Goal: Information Seeking & Learning: Stay updated

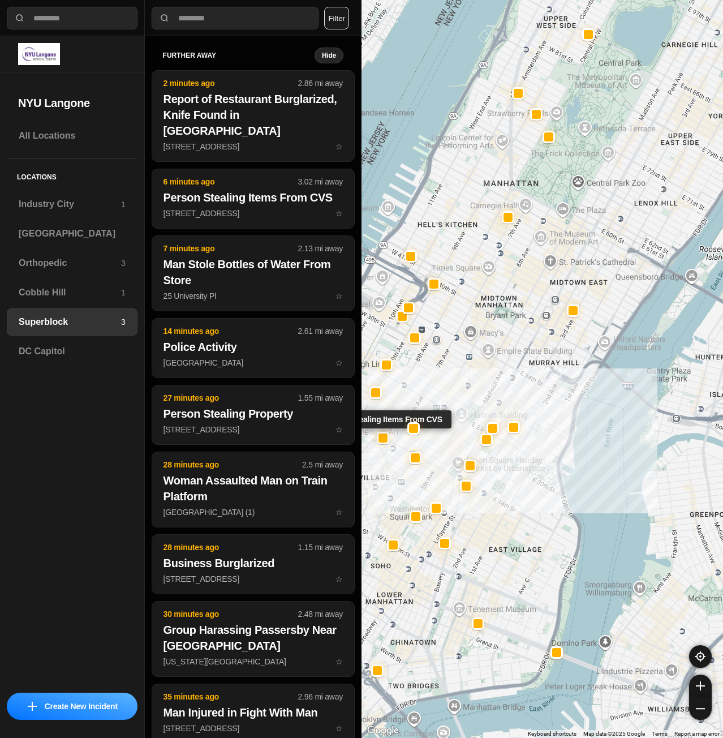
select select "*"
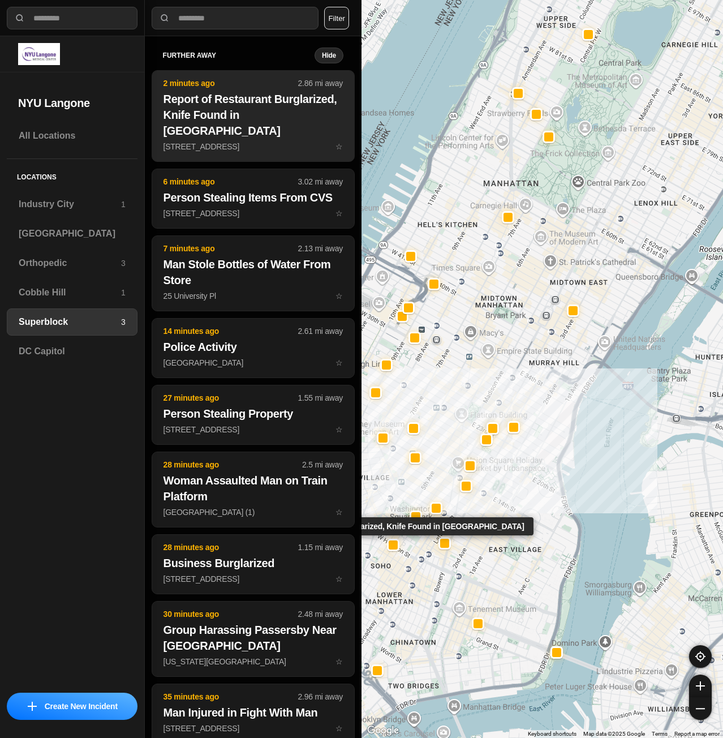
click at [214, 127] on h2 "Report of Restaurant Burglarized, Knife Found in [GEOGRAPHIC_DATA]" at bounding box center [253, 115] width 179 height 48
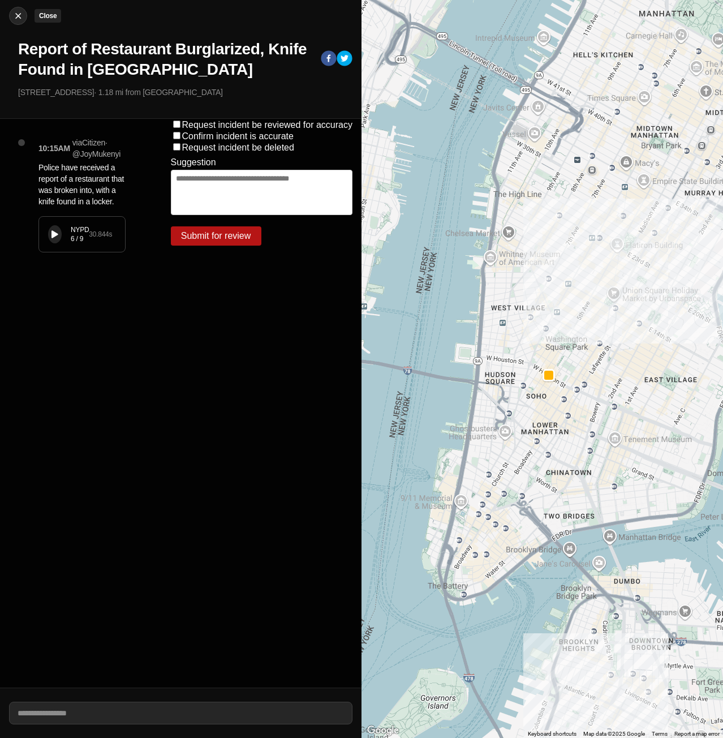
click at [12, 14] on img at bounding box center [17, 15] width 11 height 11
select select "*"
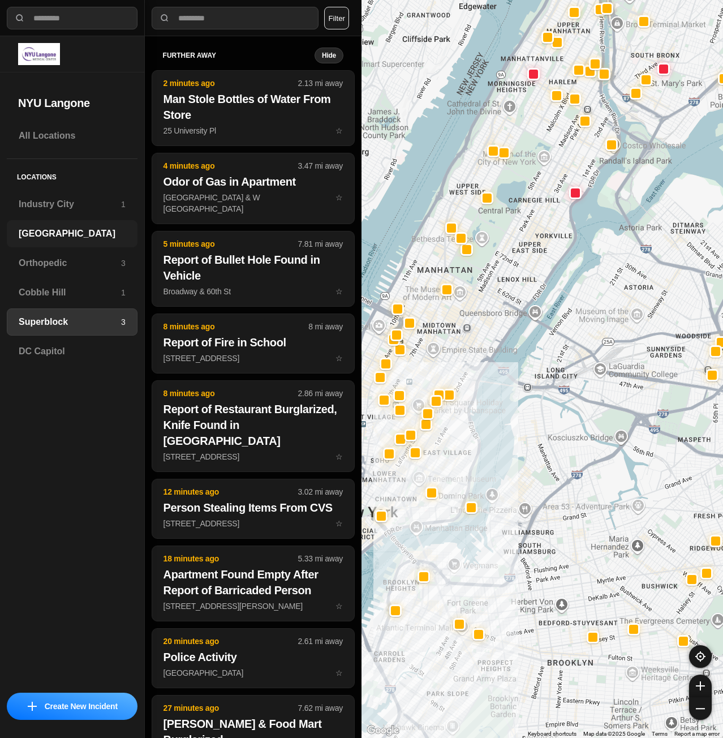
click at [79, 240] on h3 "[GEOGRAPHIC_DATA]" at bounding box center [72, 234] width 107 height 14
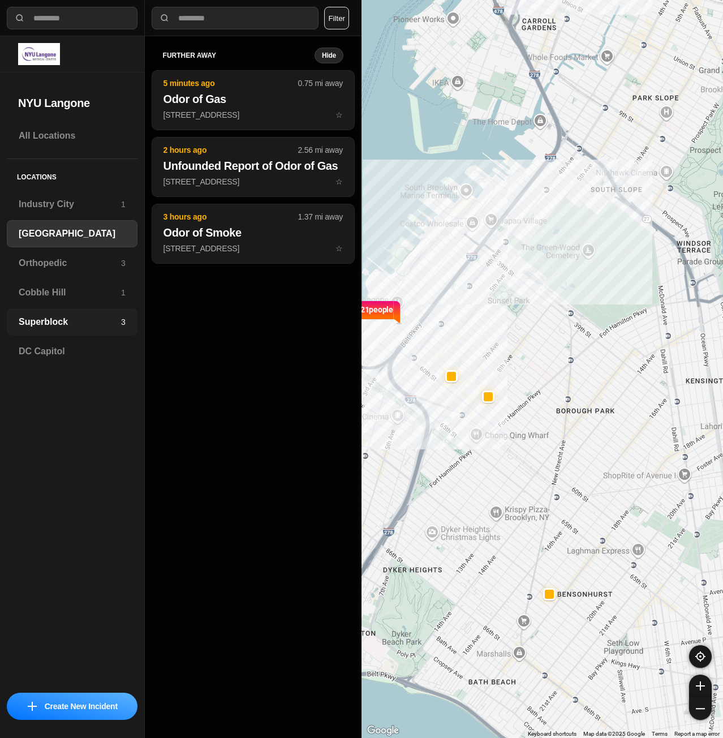
click at [62, 323] on h3 "Superblock" at bounding box center [70, 322] width 102 height 14
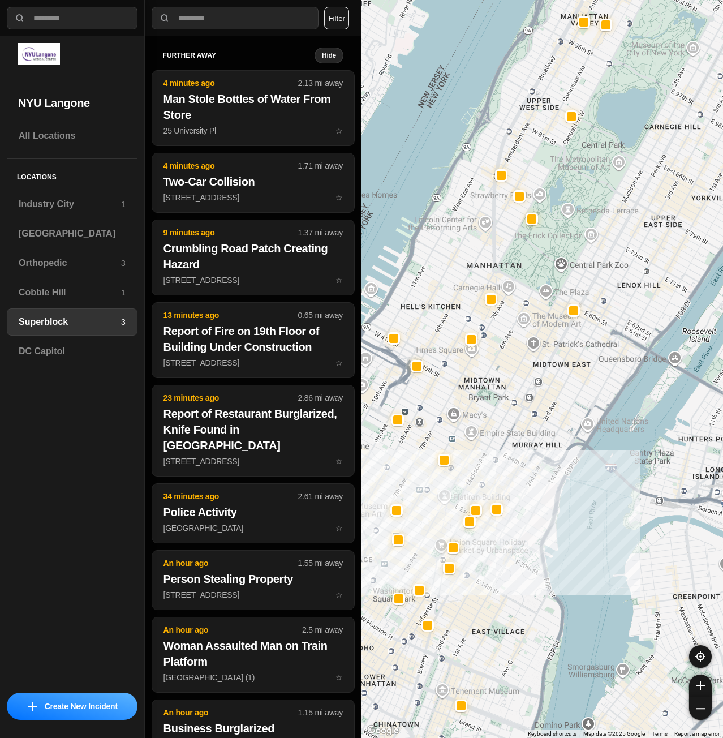
drag, startPoint x: 572, startPoint y: 656, endPoint x: 591, endPoint y: 617, distance: 43.5
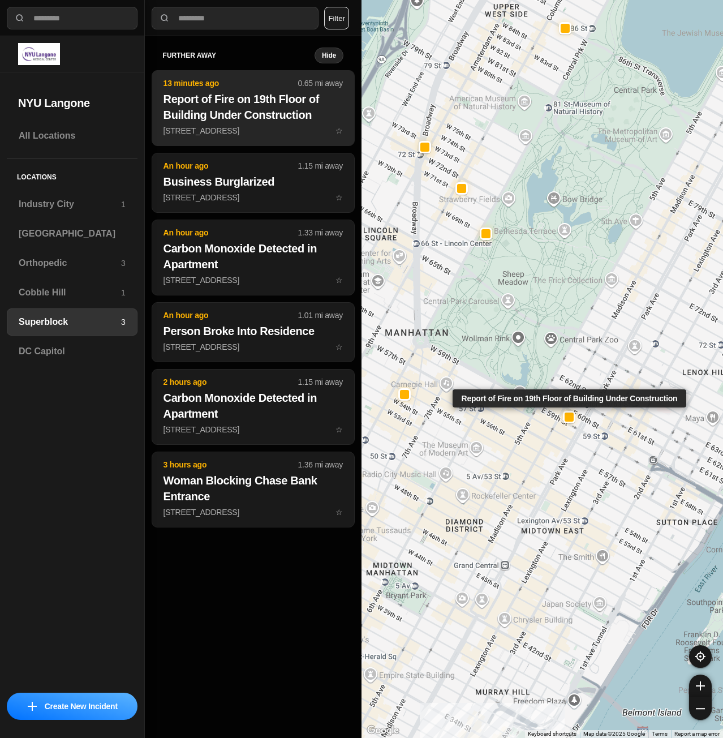
click at [274, 105] on h2 "Report of Fire on 19th Floor of Building Under Construction" at bounding box center [253, 107] width 179 height 32
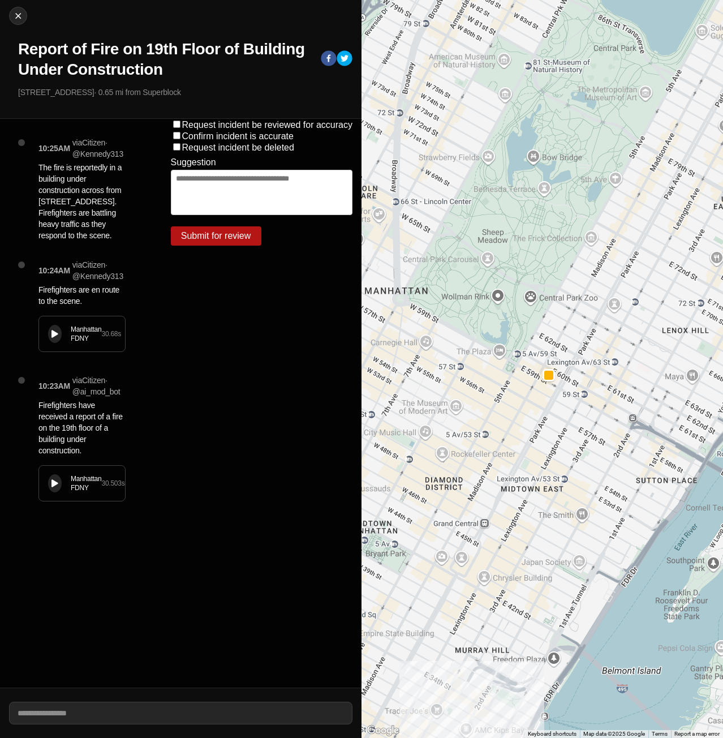
click at [54, 339] on button at bounding box center [55, 334] width 14 height 18
drag, startPoint x: 20, startPoint y: 92, endPoint x: 79, endPoint y: 100, distance: 59.9
click at [79, 100] on div "Close Report of Fire on 19th Floor of Building Under Construction 645 Madison A…" at bounding box center [181, 59] width 362 height 119
copy p "[STREET_ADDRESS]"
drag, startPoint x: 658, startPoint y: 543, endPoint x: 612, endPoint y: 546, distance: 45.9
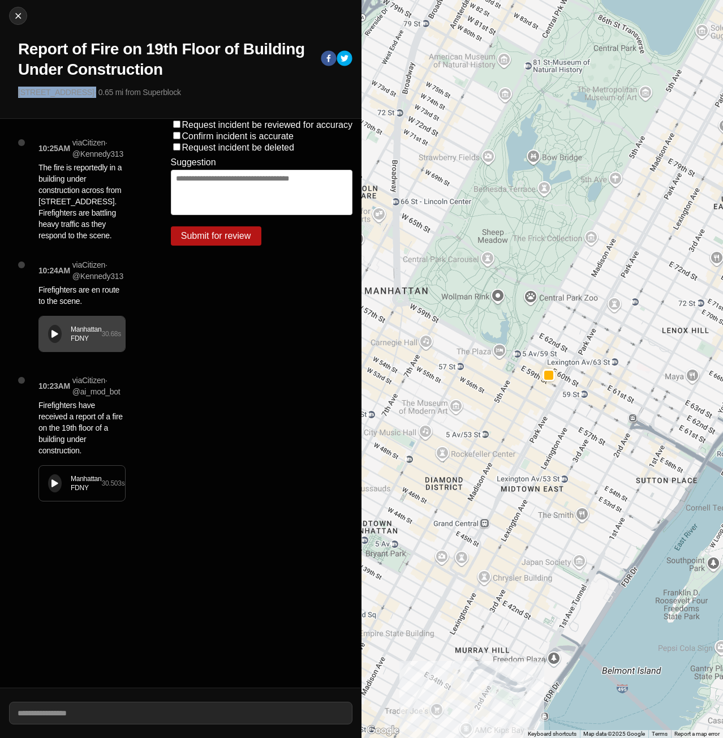
drag, startPoint x: 617, startPoint y: 536, endPoint x: 564, endPoint y: 533, distance: 53.3
click at [19, 12] on img at bounding box center [17, 15] width 11 height 11
select select "*"
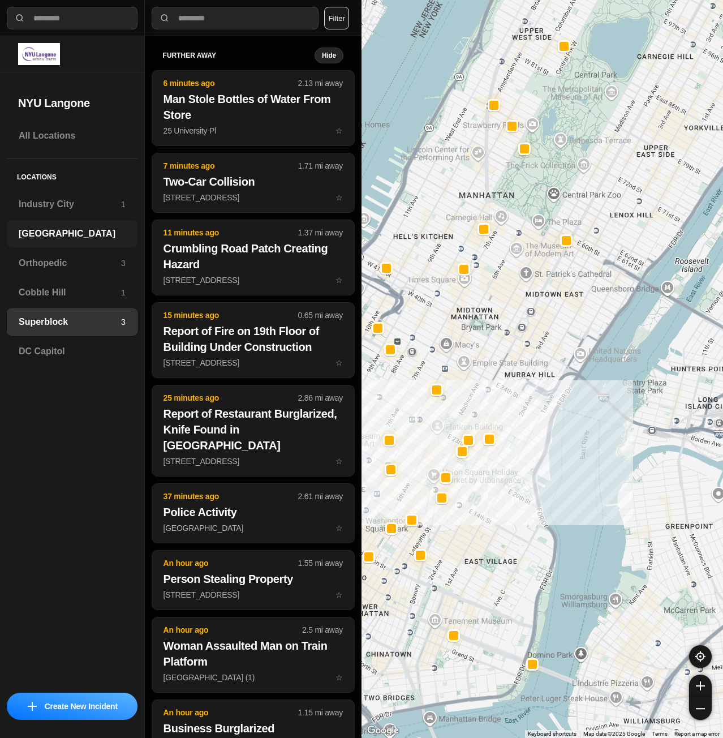
click at [54, 231] on h3 "[GEOGRAPHIC_DATA]" at bounding box center [72, 234] width 107 height 14
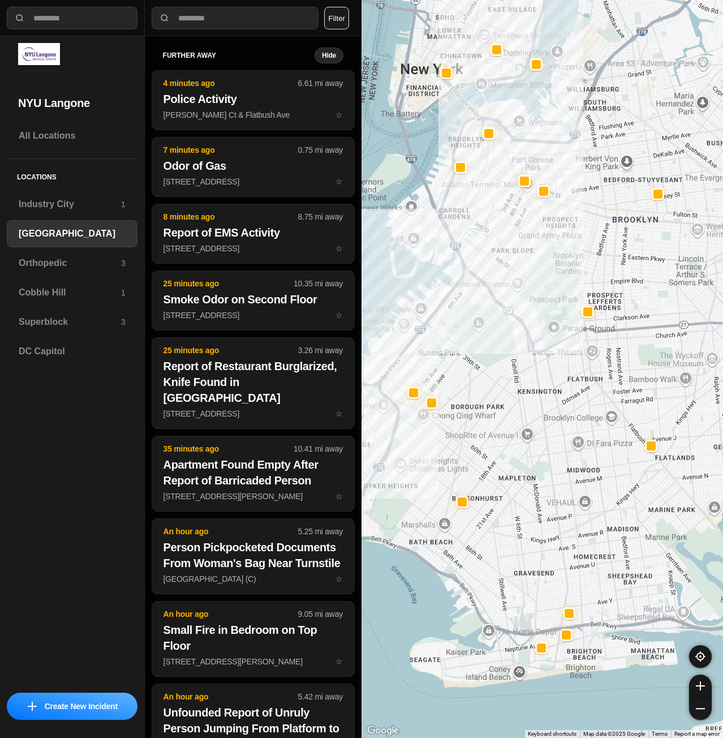
drag, startPoint x: 671, startPoint y: 490, endPoint x: 604, endPoint y: 506, distance: 68.2
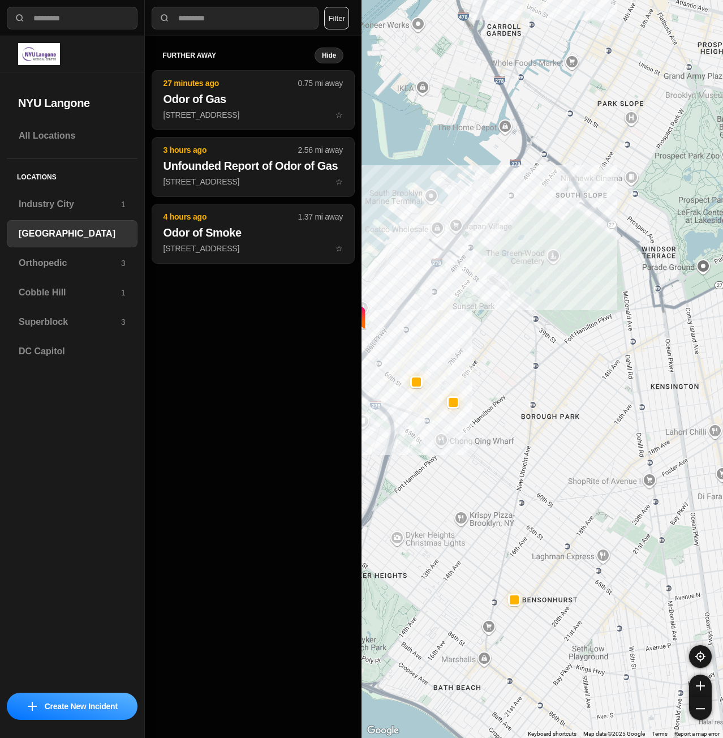
drag, startPoint x: 479, startPoint y: 229, endPoint x: 494, endPoint y: 255, distance: 29.9
click at [494, 255] on div "421 people" at bounding box center [543, 369] width 362 height 738
click at [44, 327] on h3 "Superblock" at bounding box center [70, 322] width 102 height 14
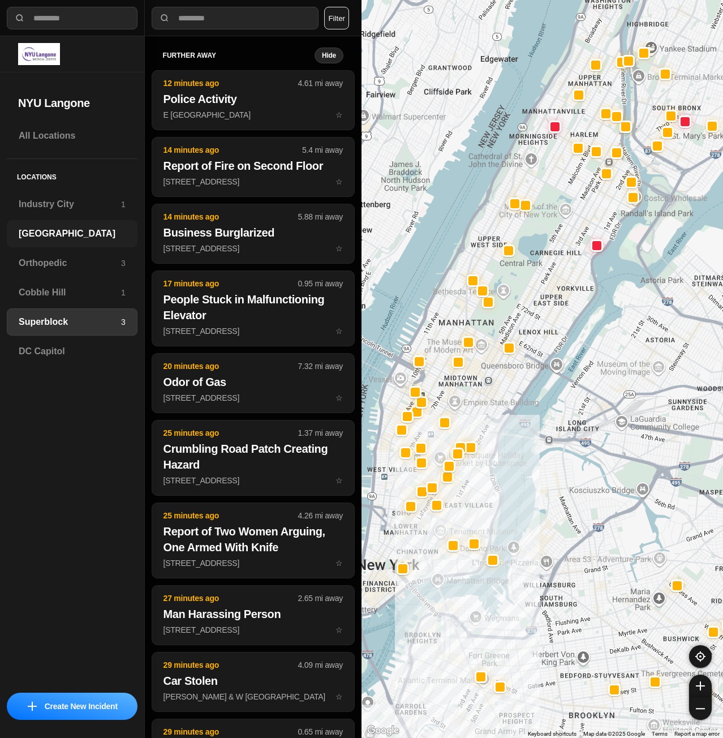
click at [81, 231] on h3 "[GEOGRAPHIC_DATA]" at bounding box center [72, 234] width 107 height 14
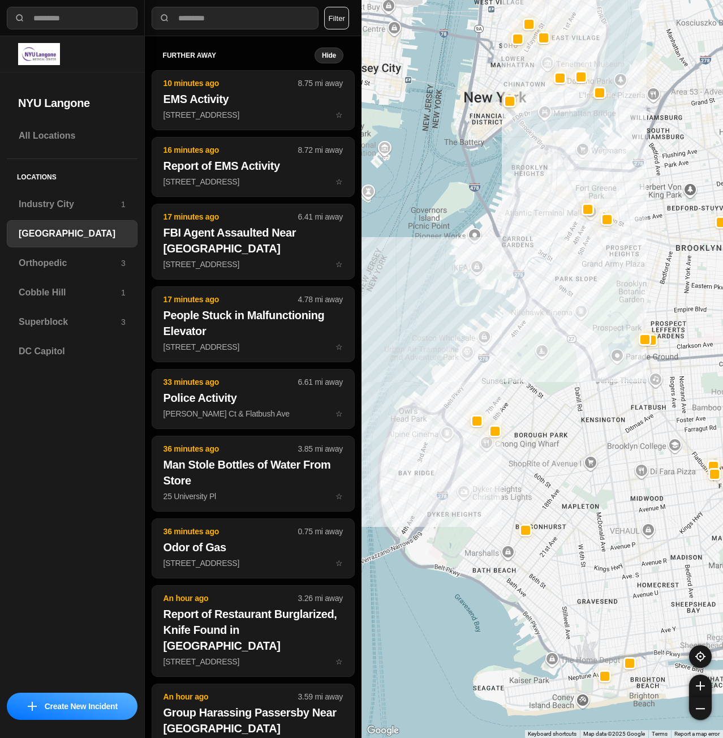
drag, startPoint x: 533, startPoint y: 358, endPoint x: 498, endPoint y: 402, distance: 56.4
click at [499, 402] on div at bounding box center [543, 369] width 362 height 738
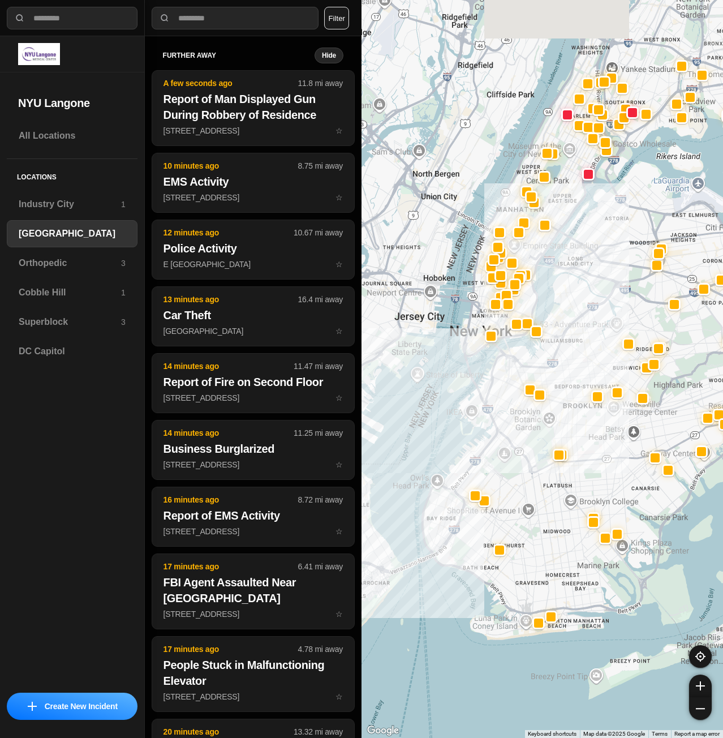
drag, startPoint x: 552, startPoint y: 195, endPoint x: 555, endPoint y: 255, distance: 60.6
click at [555, 255] on div at bounding box center [543, 369] width 362 height 738
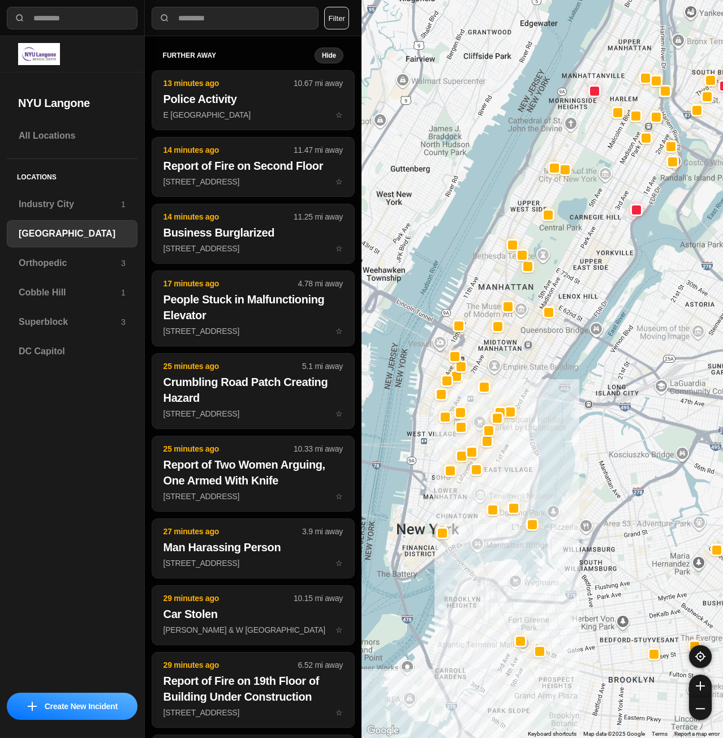
drag, startPoint x: 540, startPoint y: 265, endPoint x: 544, endPoint y: 333, distance: 68.1
click at [544, 333] on div at bounding box center [543, 369] width 362 height 738
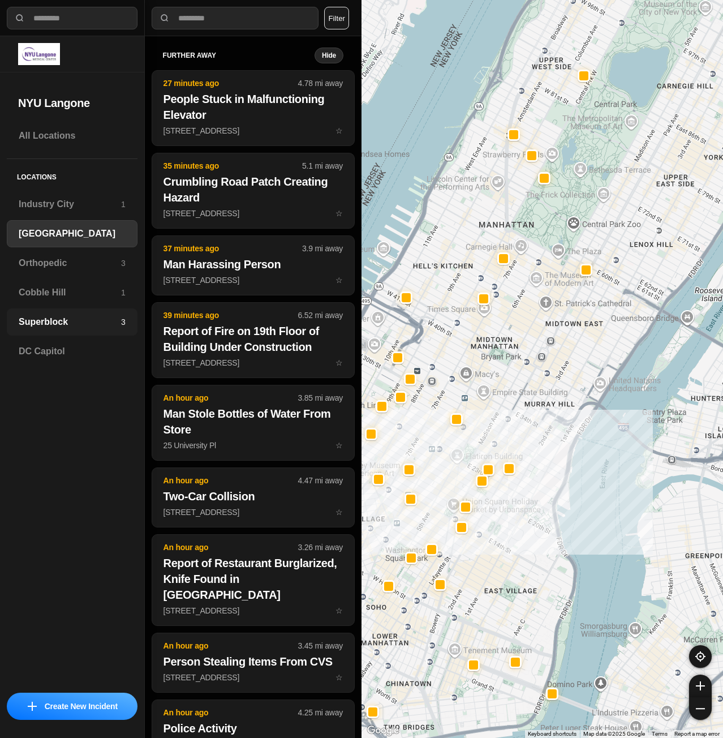
click at [51, 321] on h3 "Superblock" at bounding box center [70, 322] width 102 height 14
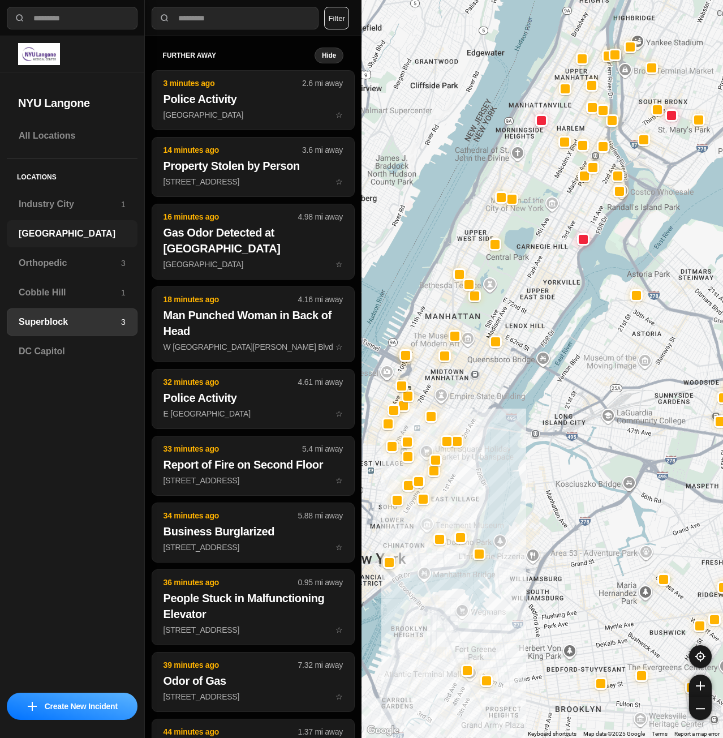
click at [55, 226] on div "[GEOGRAPHIC_DATA]" at bounding box center [72, 233] width 131 height 27
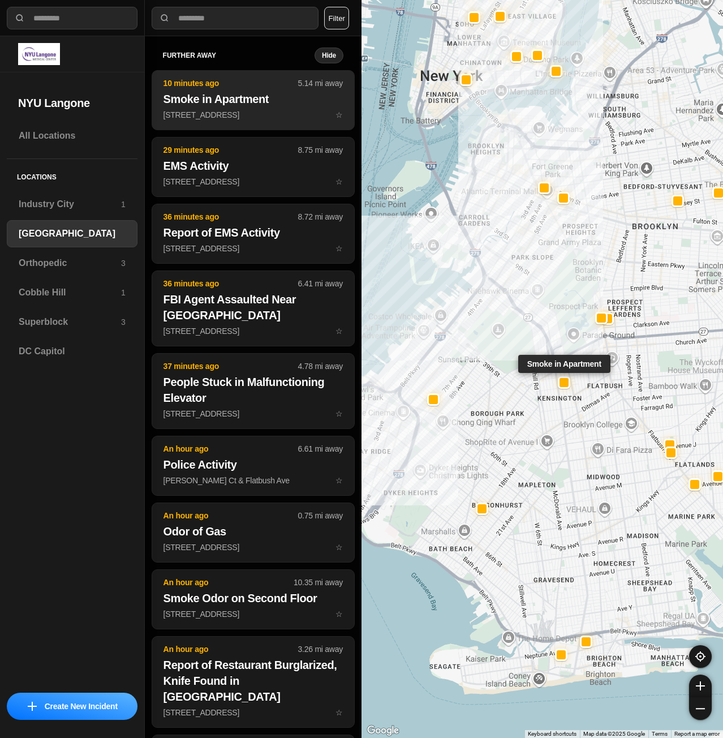
click at [233, 113] on p "249 Ocean Pkwy ☆" at bounding box center [253, 114] width 179 height 11
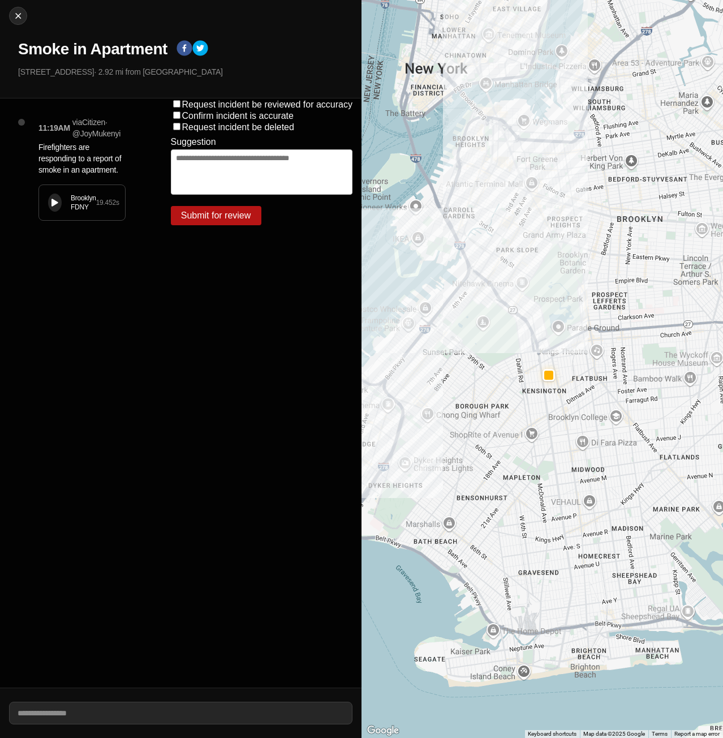
click at [44, 203] on div "Brooklyn FDNY 19.452 s" at bounding box center [82, 202] width 86 height 35
click at [22, 17] on img at bounding box center [17, 15] width 11 height 11
select select "*"
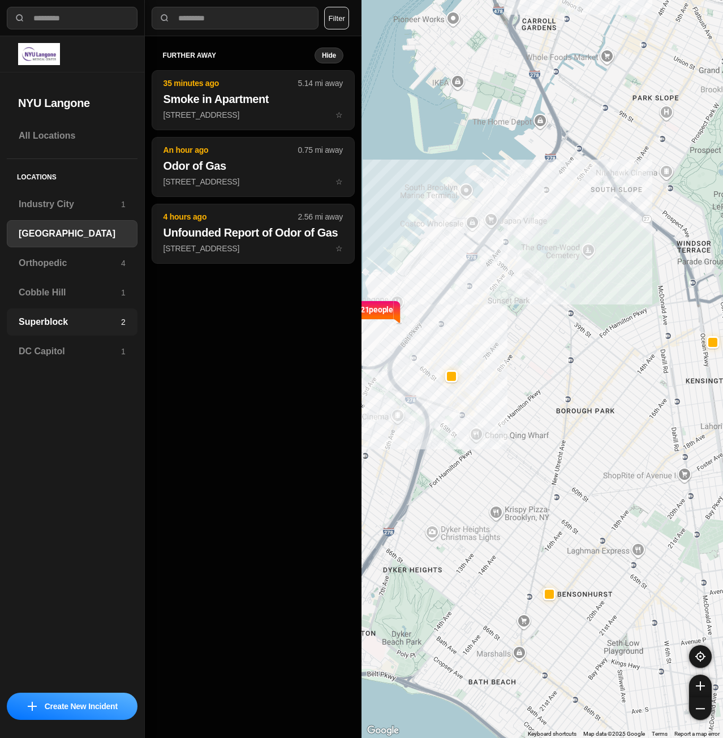
click at [55, 311] on div "Superblock 2" at bounding box center [72, 321] width 131 height 27
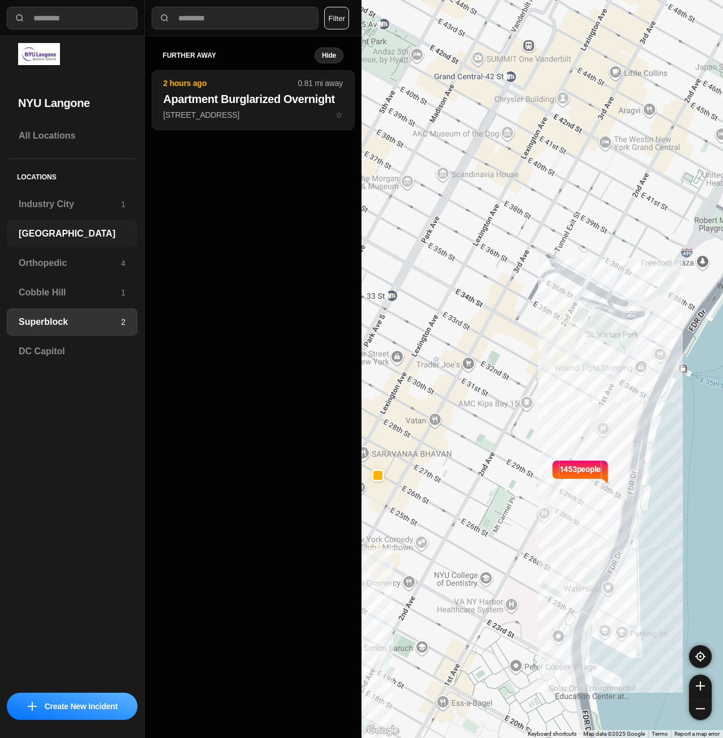
click at [79, 225] on div "[GEOGRAPHIC_DATA]" at bounding box center [72, 233] width 131 height 27
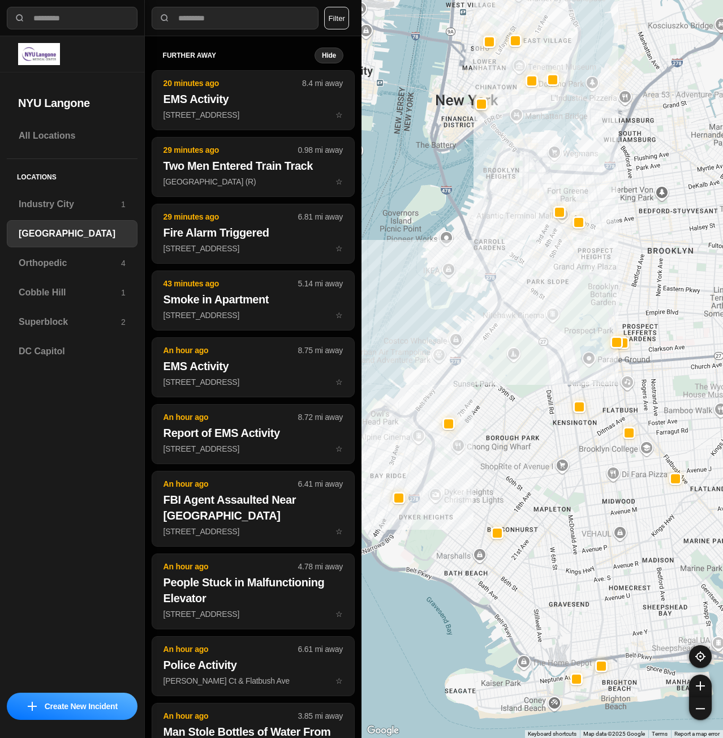
drag, startPoint x: 548, startPoint y: 423, endPoint x: 503, endPoint y: 444, distance: 49.9
click at [75, 319] on h3 "Superblock" at bounding box center [70, 322] width 102 height 14
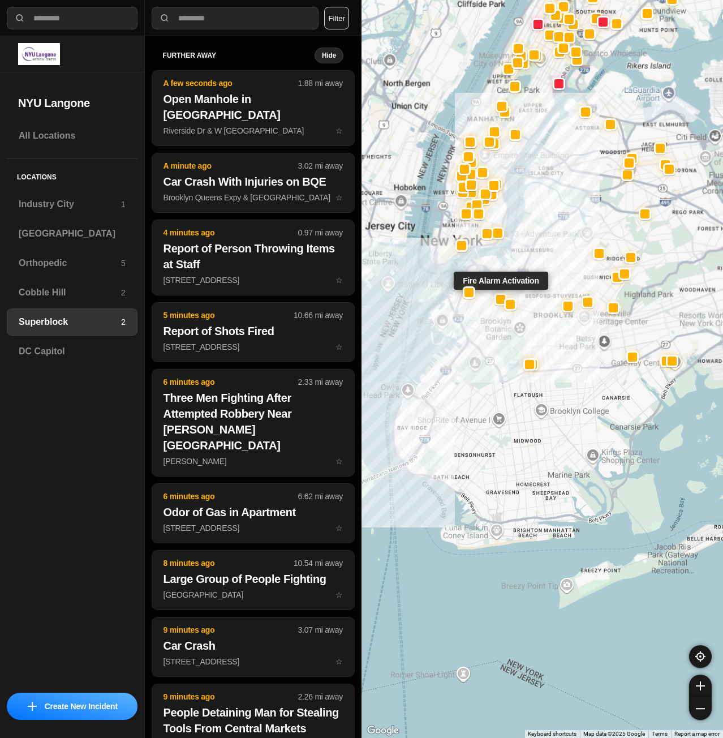
drag, startPoint x: 560, startPoint y: 669, endPoint x: 505, endPoint y: 298, distance: 375.8
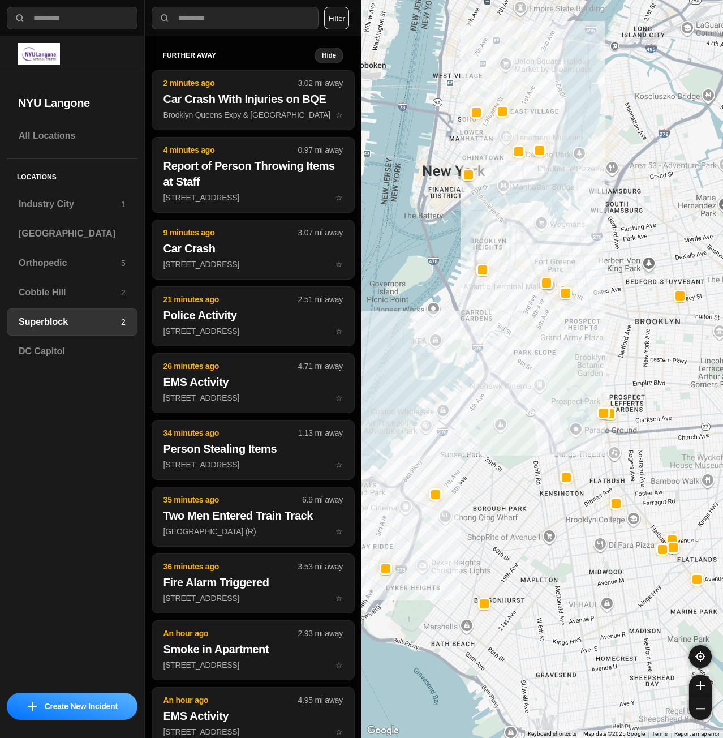
drag, startPoint x: 504, startPoint y: 273, endPoint x: 498, endPoint y: 305, distance: 32.7
click at [498, 305] on div at bounding box center [543, 369] width 362 height 738
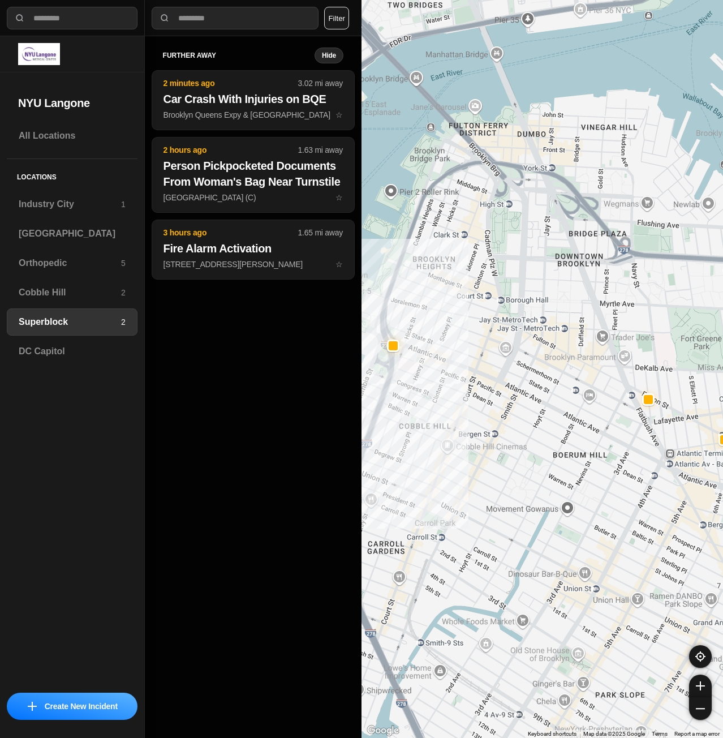
drag, startPoint x: 489, startPoint y: 359, endPoint x: 570, endPoint y: 318, distance: 91.1
click at [570, 318] on div "1453 people" at bounding box center [543, 369] width 362 height 738
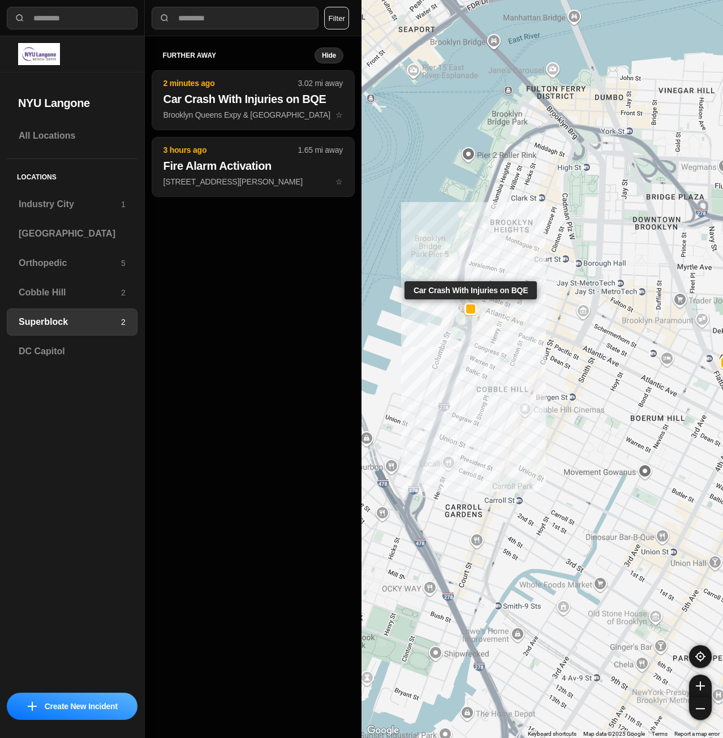
click at [475, 311] on div at bounding box center [470, 308] width 9 height 9
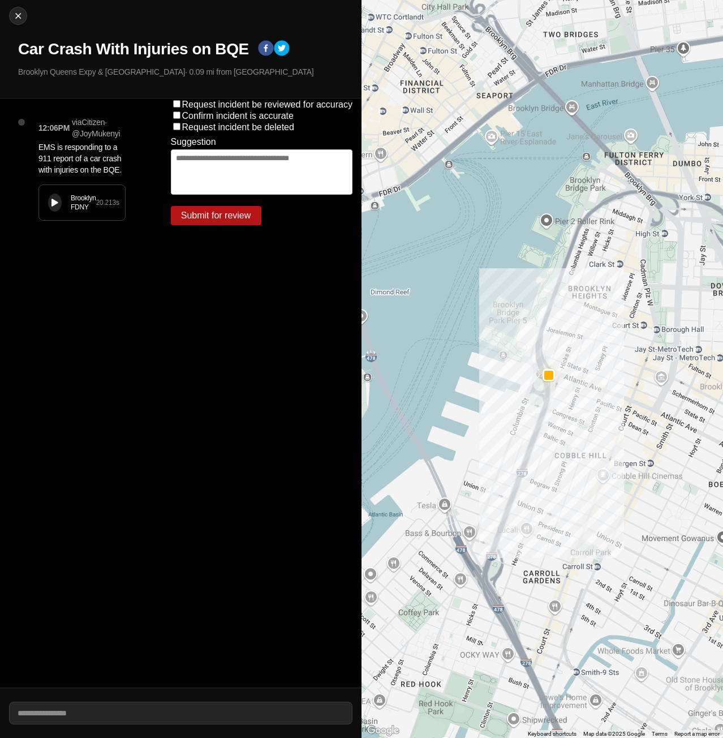
click at [51, 198] on button at bounding box center [55, 203] width 14 height 18
drag, startPoint x: 607, startPoint y: 475, endPoint x: 573, endPoint y: 397, distance: 85.7
click at [19, 19] on img at bounding box center [17, 15] width 11 height 11
select select "*"
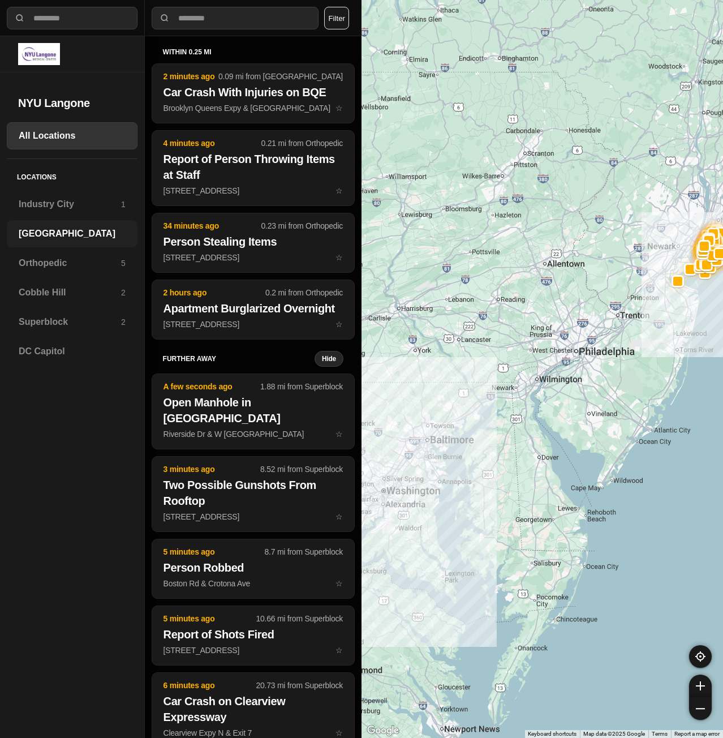
click at [67, 240] on h3 "[GEOGRAPHIC_DATA]" at bounding box center [72, 234] width 107 height 14
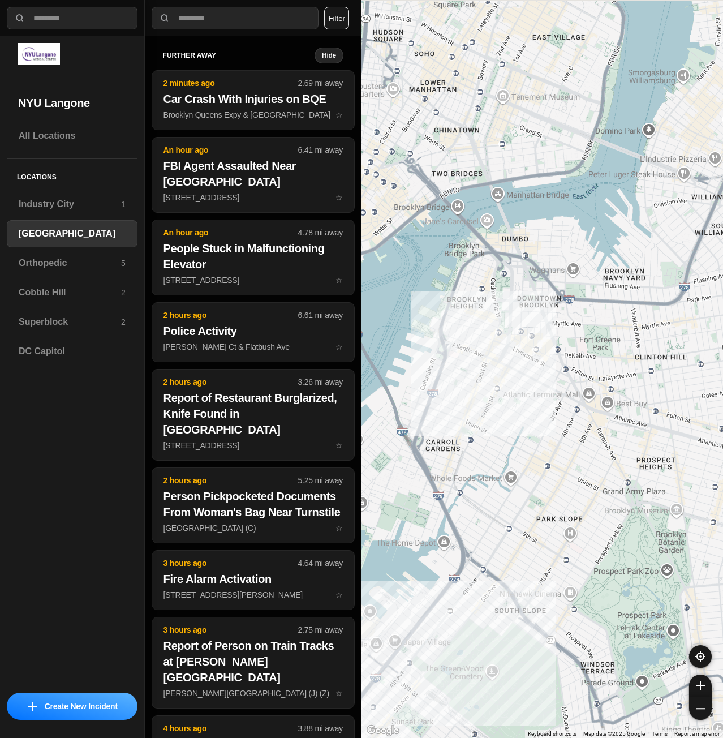
drag, startPoint x: 549, startPoint y: 269, endPoint x: 491, endPoint y: 512, distance: 250.1
click at [475, 604] on div "421 people" at bounding box center [543, 369] width 362 height 738
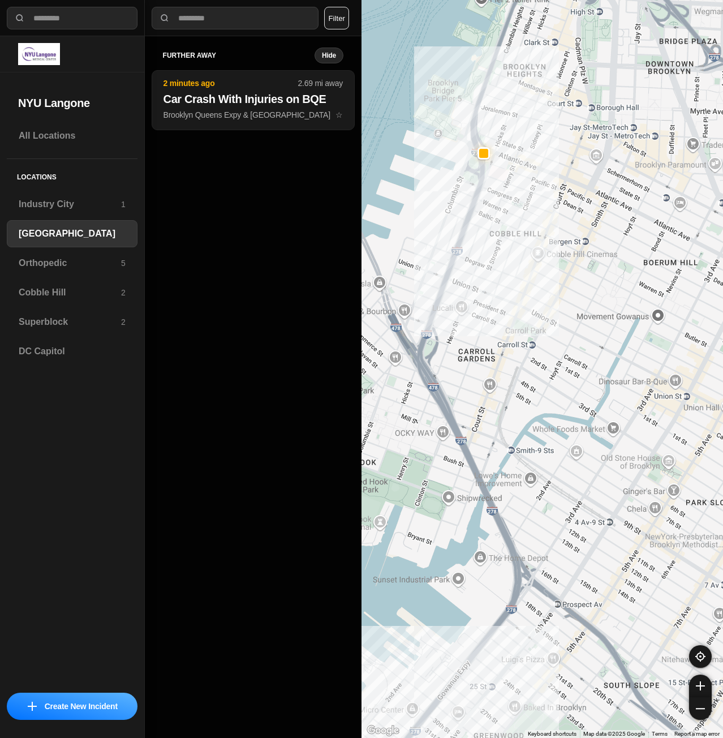
drag, startPoint x: 483, startPoint y: 334, endPoint x: 545, endPoint y: 231, distance: 120.5
click at [545, 231] on div "421 people" at bounding box center [543, 369] width 362 height 738
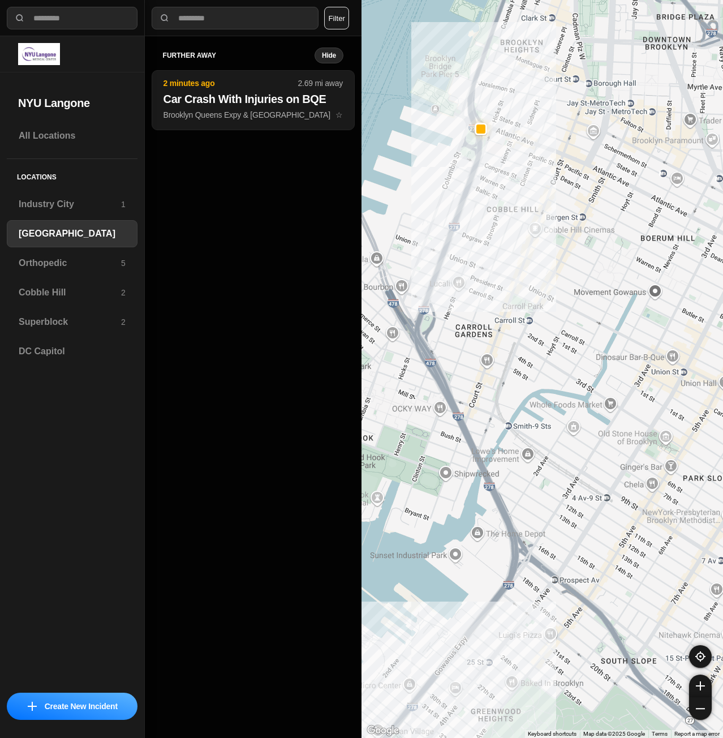
drag, startPoint x: 543, startPoint y: 224, endPoint x: 541, endPoint y: 199, distance: 25.0
click at [541, 199] on div "421 people" at bounding box center [543, 369] width 362 height 738
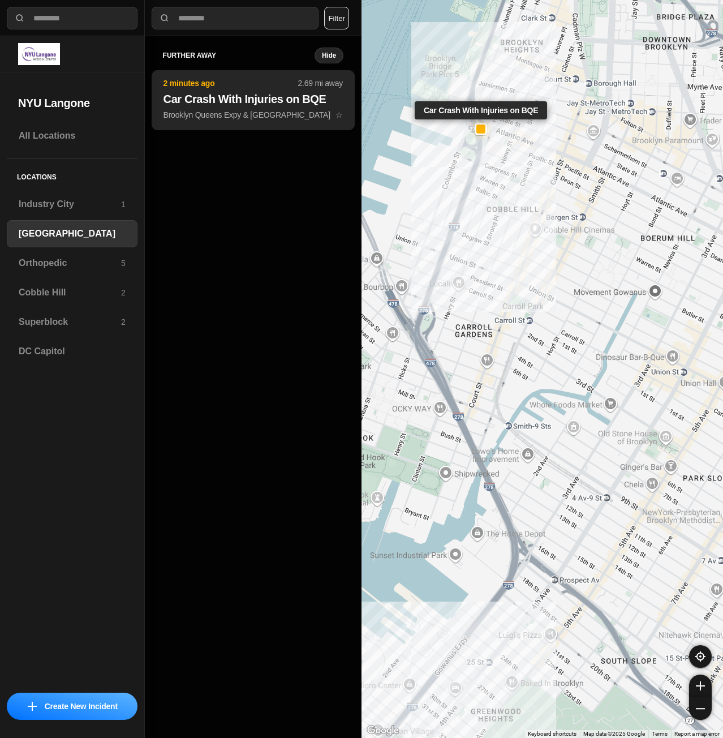
click at [256, 118] on p "Brooklyn Queens Expy & Atlantic Ave ☆" at bounding box center [253, 114] width 179 height 11
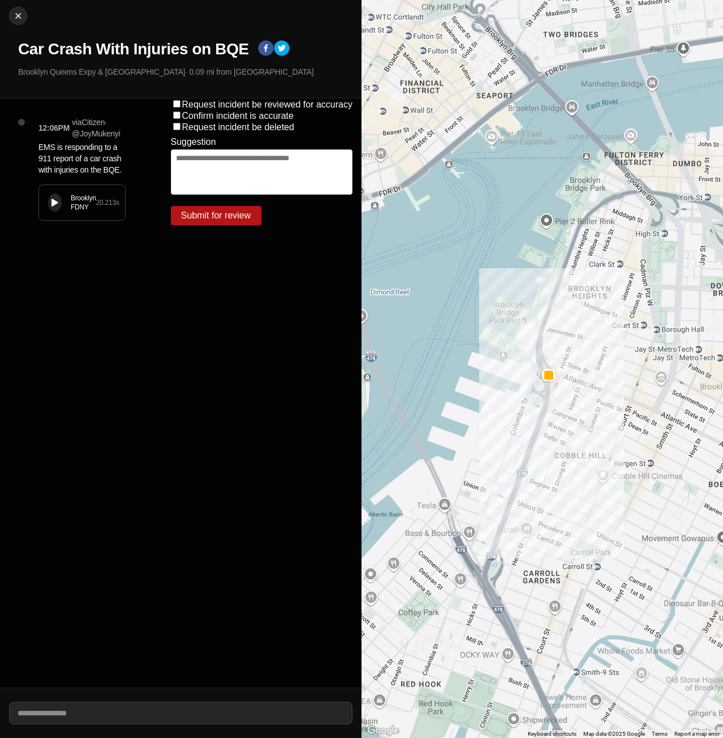
drag, startPoint x: 611, startPoint y: 475, endPoint x: 561, endPoint y: 415, distance: 77.6
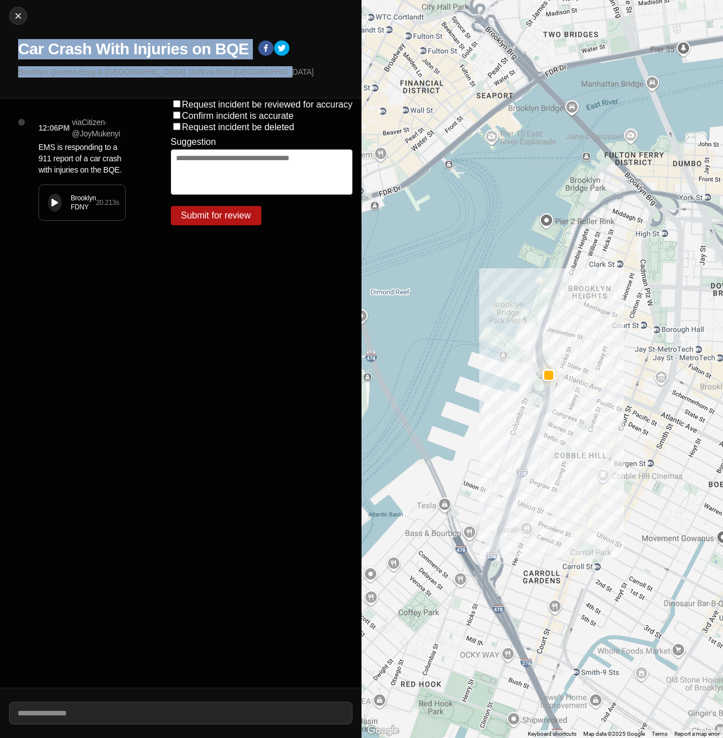
drag, startPoint x: 15, startPoint y: 44, endPoint x: 236, endPoint y: 76, distance: 223.6
click at [236, 76] on div "Close Car Crash With Injuries on BQE Brooklyn Queens Expy & Atlantic Ave · 0.09…" at bounding box center [181, 49] width 362 height 98
copy div "Car Crash With Injuries on BQE Brooklyn Queens Expy & Atlantic Ave · 0.09 mi fr…"
click at [14, 15] on img at bounding box center [17, 15] width 11 height 11
select select "*"
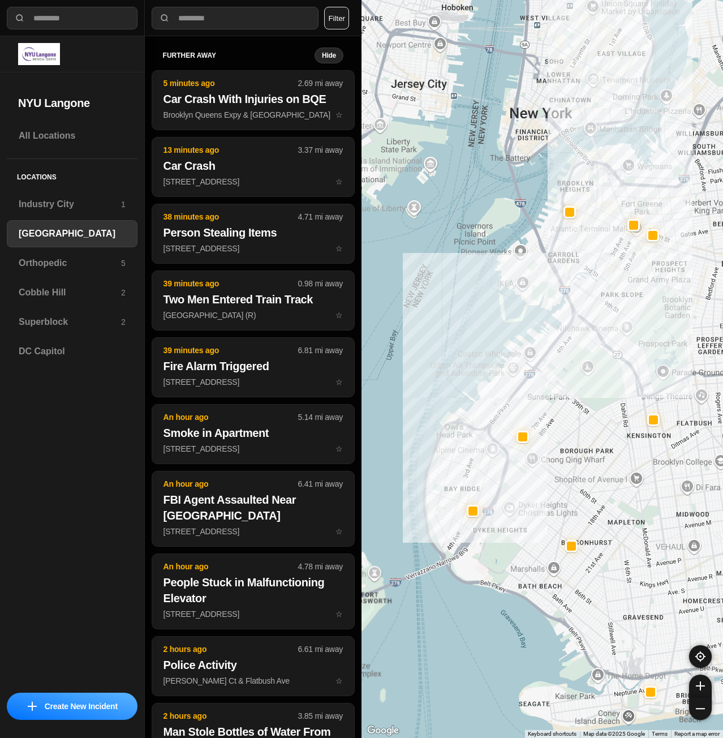
drag, startPoint x: 626, startPoint y: 345, endPoint x: 602, endPoint y: 361, distance: 29.4
click at [608, 411] on div at bounding box center [543, 369] width 362 height 738
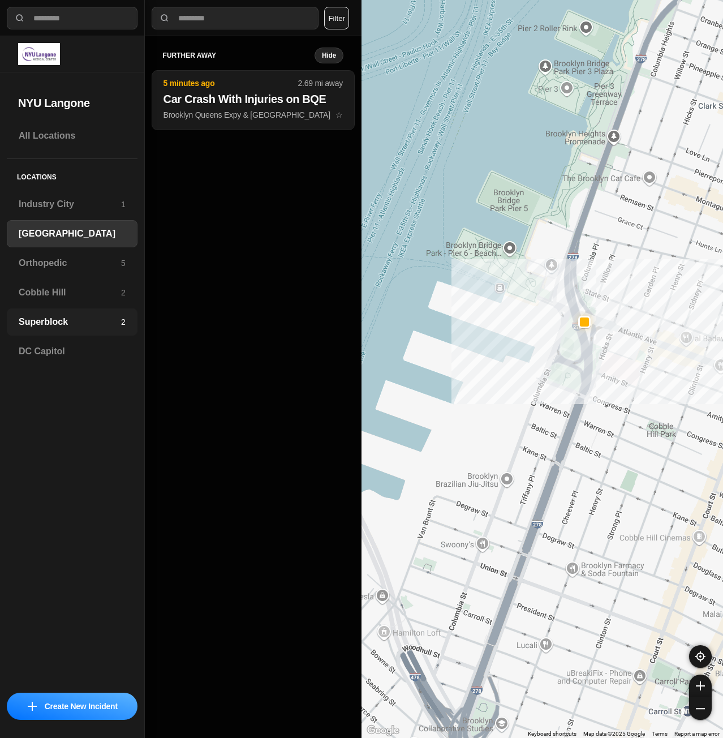
click at [106, 323] on h3 "Superblock" at bounding box center [70, 322] width 102 height 14
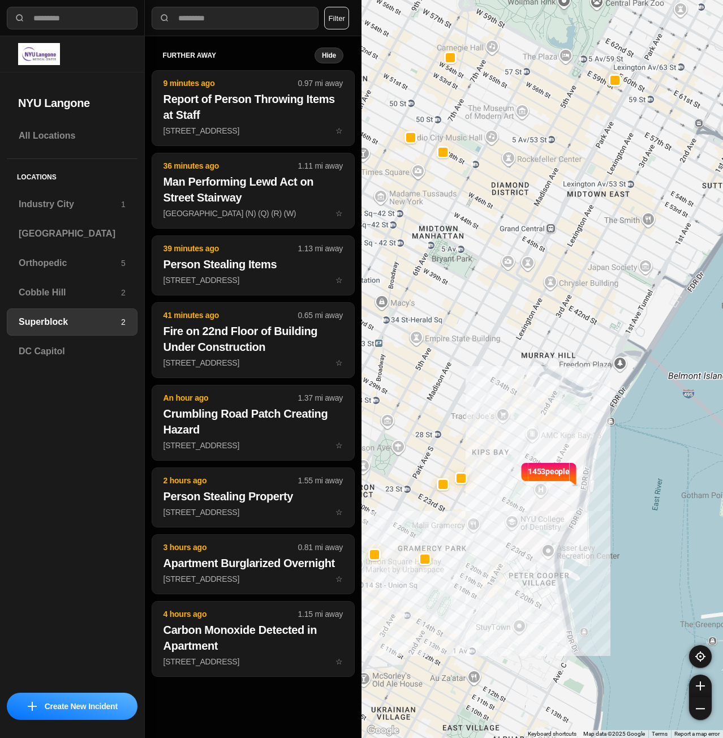
select select "*"
click at [79, 240] on h3 "[GEOGRAPHIC_DATA]" at bounding box center [72, 234] width 107 height 14
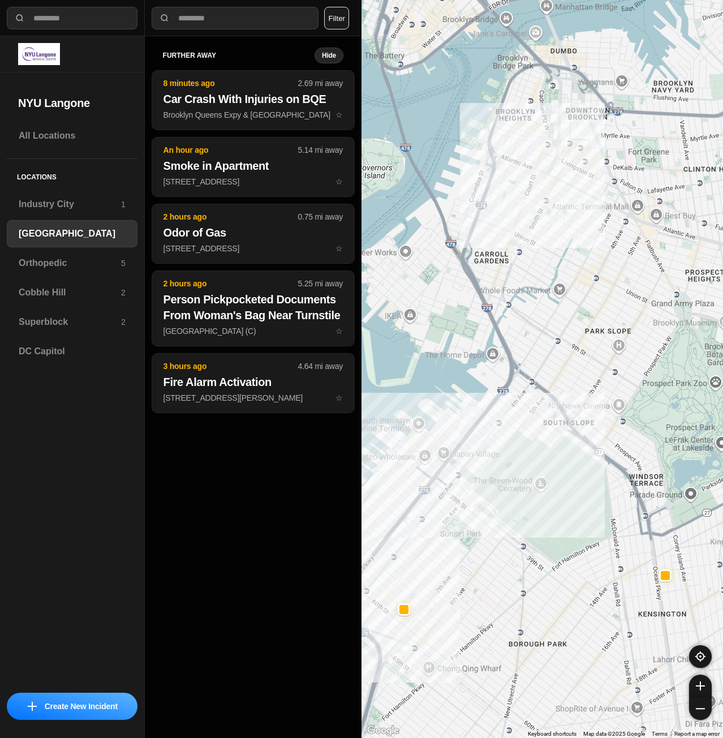
drag, startPoint x: 622, startPoint y: 238, endPoint x: 595, endPoint y: 470, distance: 233.6
click at [595, 470] on div "421 people" at bounding box center [543, 369] width 362 height 738
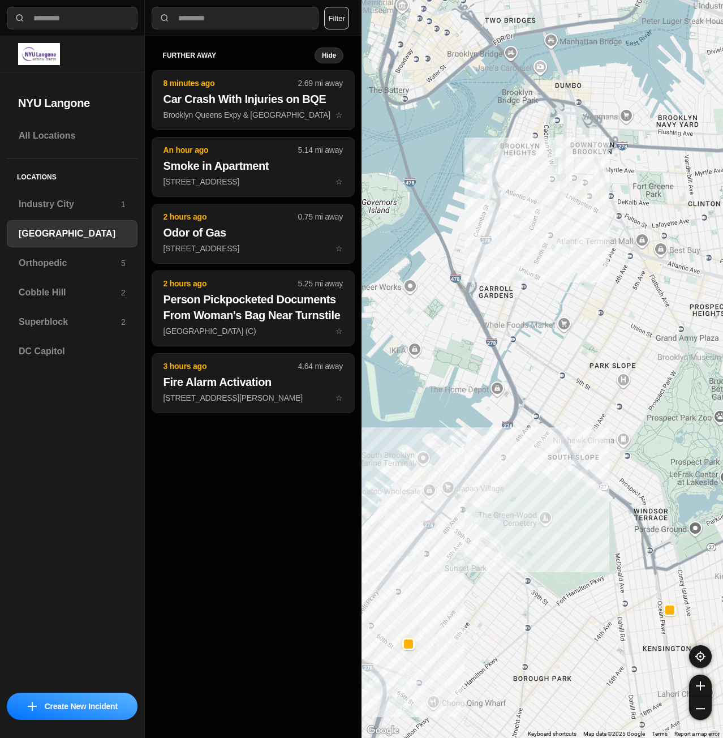
drag, startPoint x: 562, startPoint y: 220, endPoint x: 568, endPoint y: 256, distance: 37.3
click at [568, 256] on div "421 people" at bounding box center [543, 369] width 362 height 738
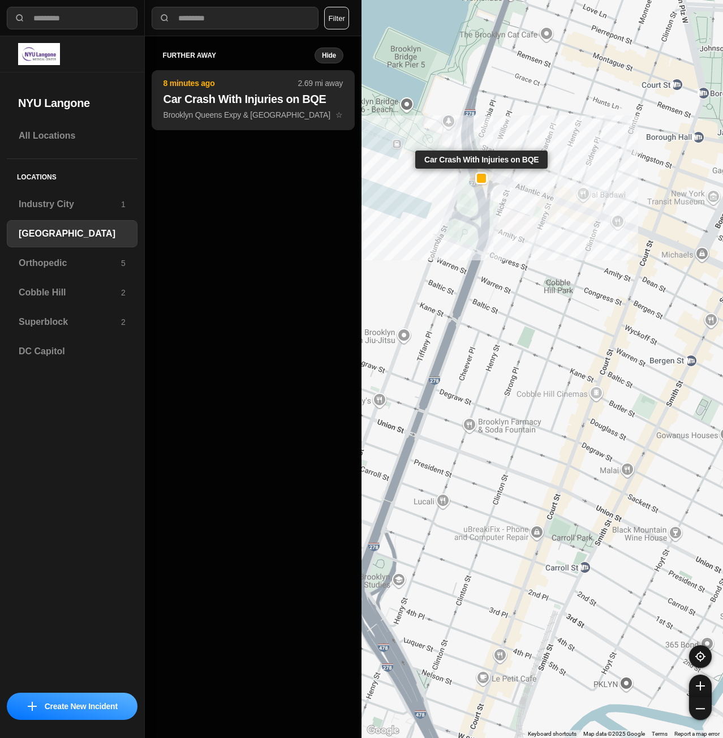
click at [267, 115] on p "Brooklyn Queens Expy & Atlantic Ave ☆" at bounding box center [253, 114] width 179 height 11
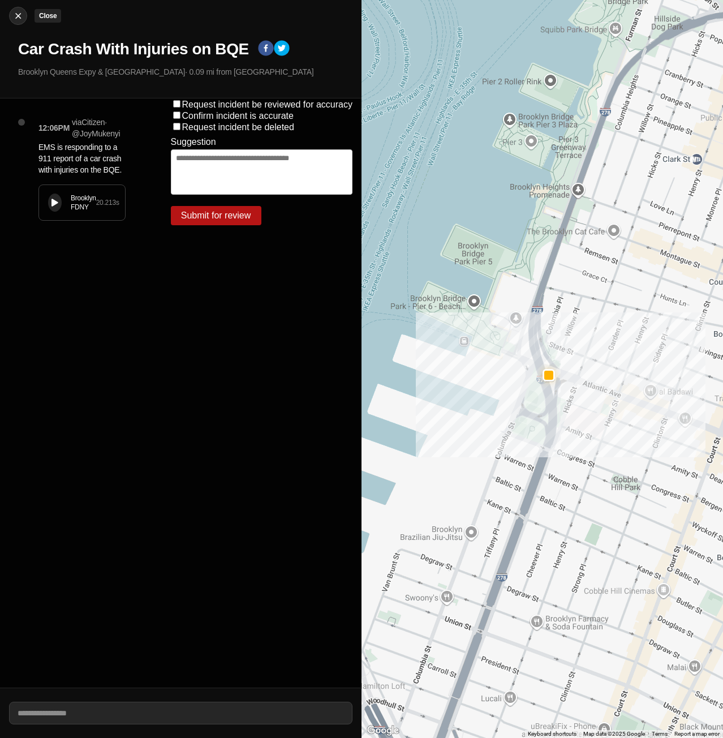
click at [18, 16] on img at bounding box center [17, 15] width 11 height 11
select select "*"
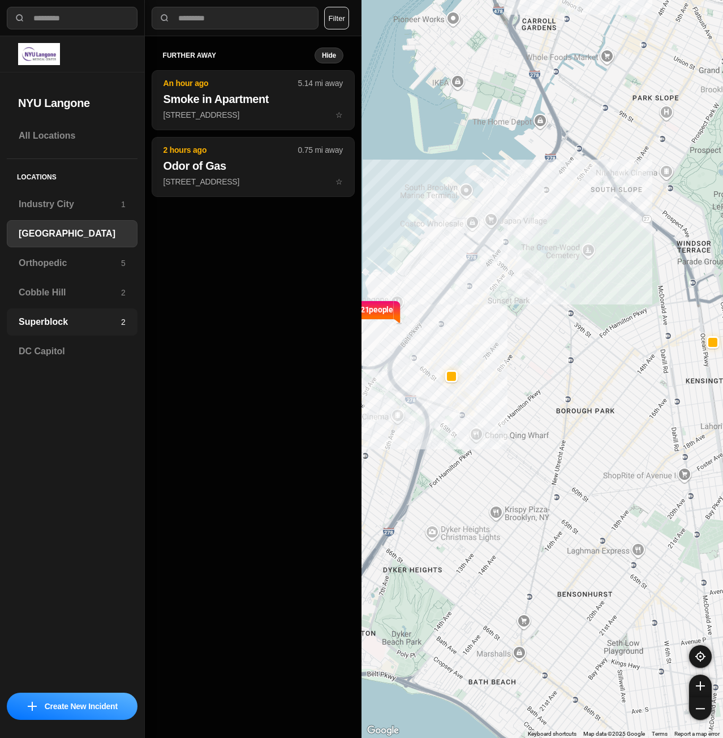
click at [58, 330] on div "Superblock 2" at bounding box center [72, 321] width 131 height 27
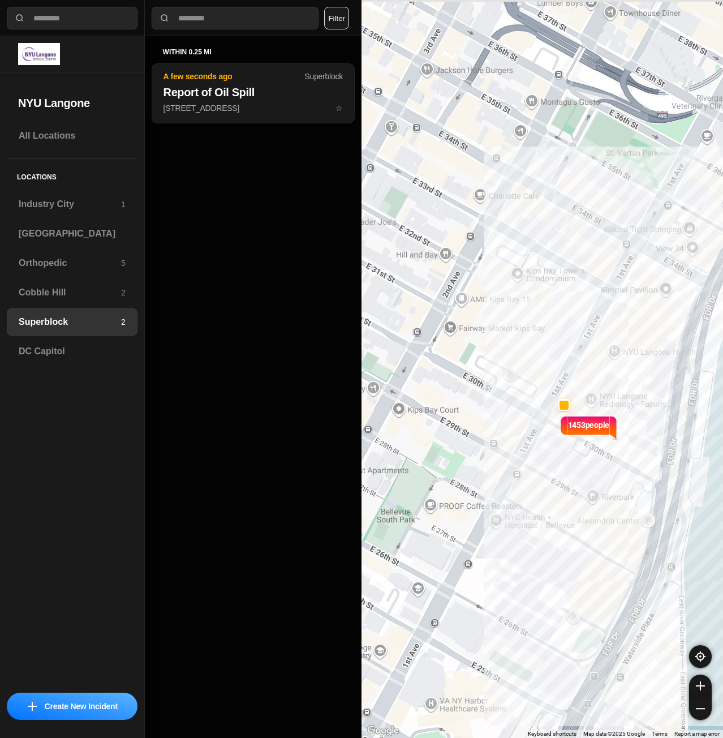
drag, startPoint x: 553, startPoint y: 384, endPoint x: 537, endPoint y: 462, distance: 79.8
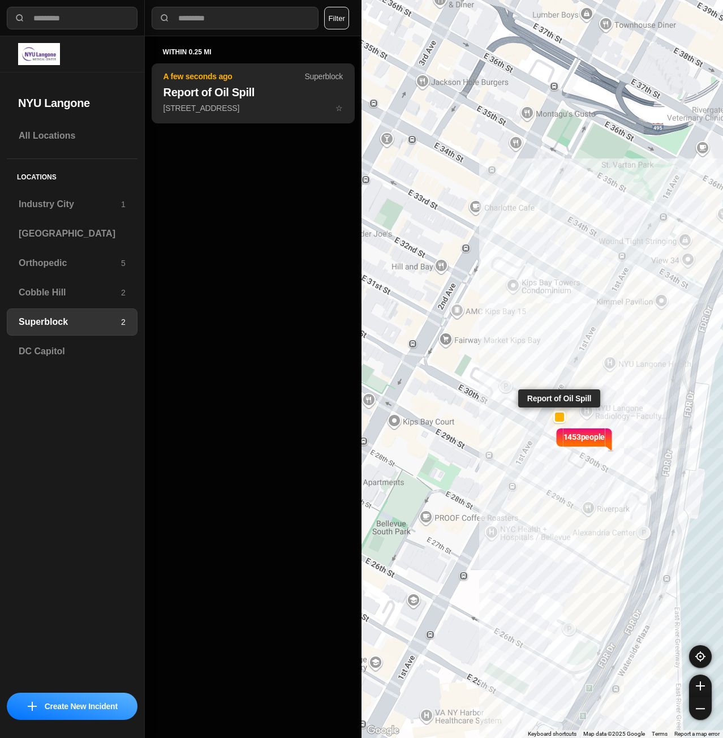
click at [241, 112] on p "[STREET_ADDRESS] ☆" at bounding box center [253, 107] width 179 height 11
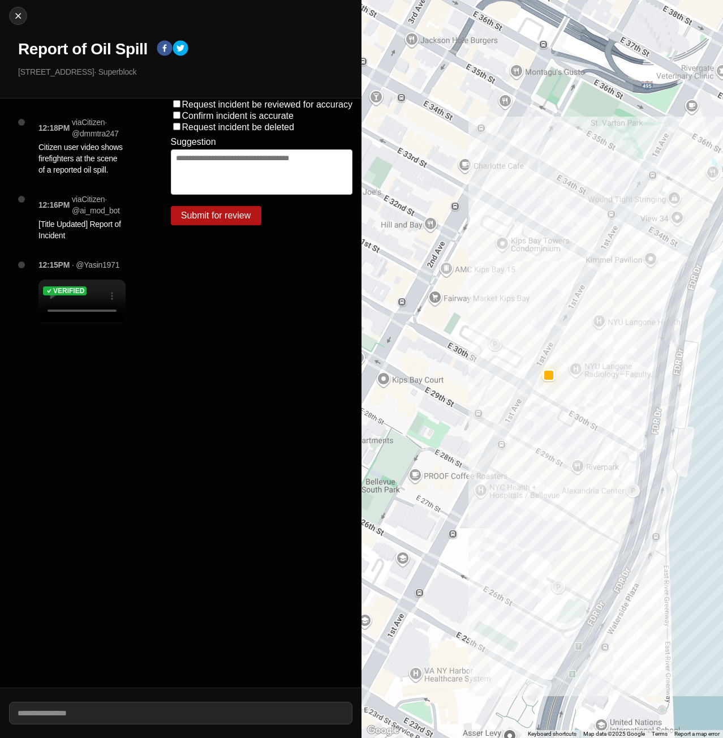
click at [53, 302] on div "Verified" at bounding box center [81, 291] width 87 height 23
click at [51, 301] on div "Verified" at bounding box center [81, 291] width 87 height 23
click at [54, 298] on div "Verified" at bounding box center [81, 291] width 87 height 23
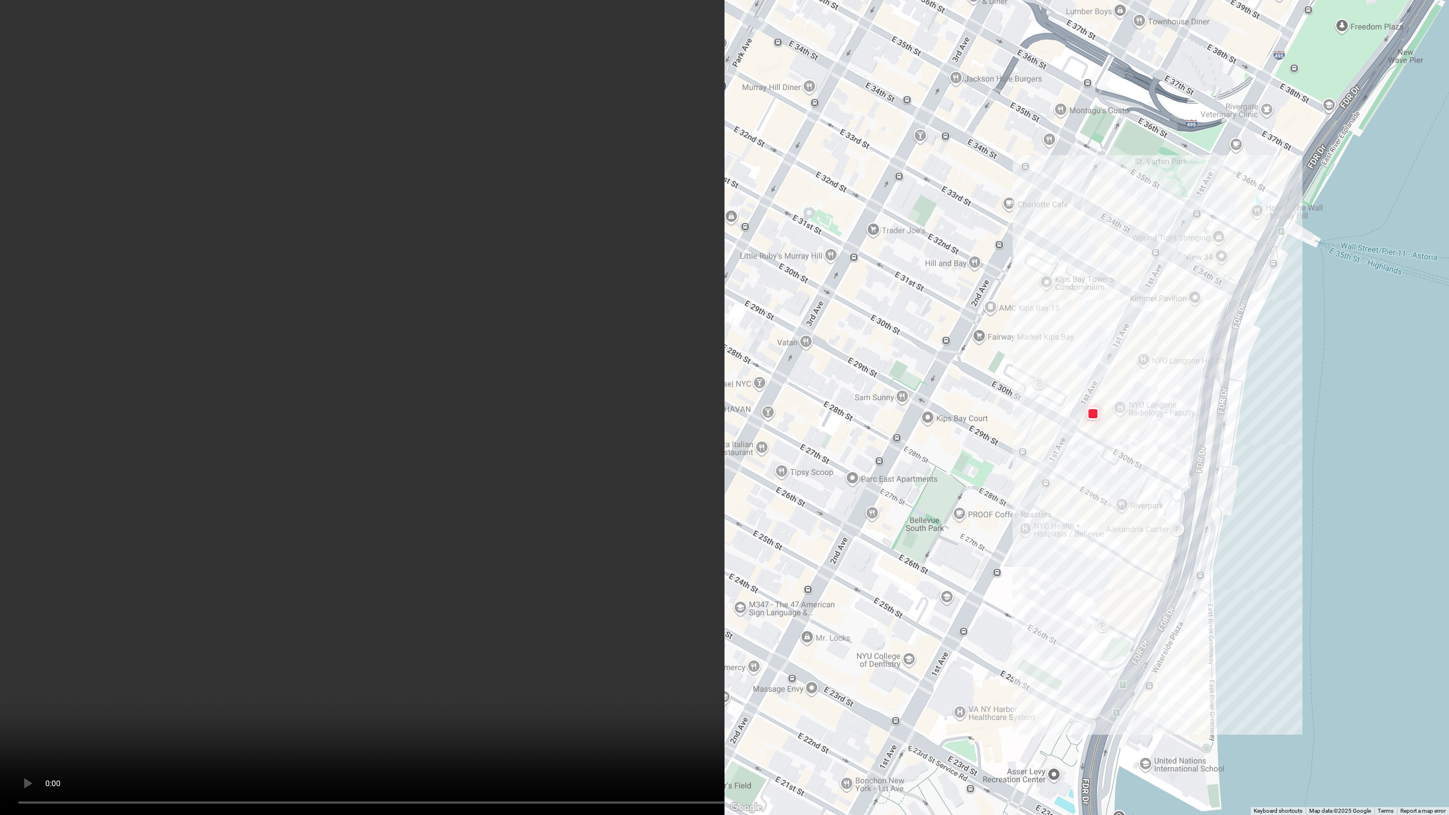
drag, startPoint x: 1179, startPoint y: 109, endPoint x: 1212, endPoint y: 123, distance: 35.5
click at [723, 109] on video at bounding box center [724, 407] width 1449 height 815
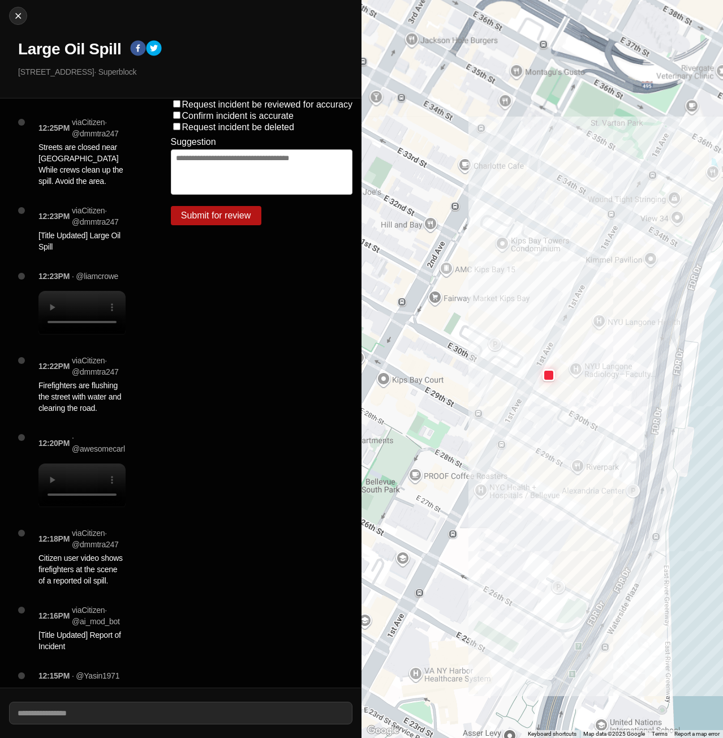
click at [191, 547] on div "Request incident be reviewed for accuracy Confirm incident is accurate Request …" at bounding box center [262, 392] width 200 height 589
click at [20, 21] on img at bounding box center [17, 15] width 11 height 11
select select "*"
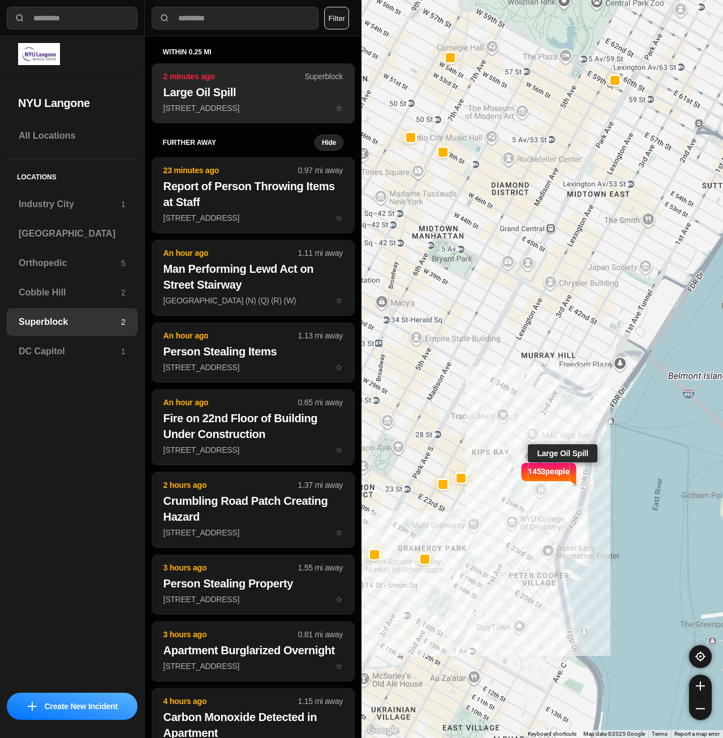
click at [190, 97] on h2 "Large Oil Spill" at bounding box center [253, 92] width 179 height 16
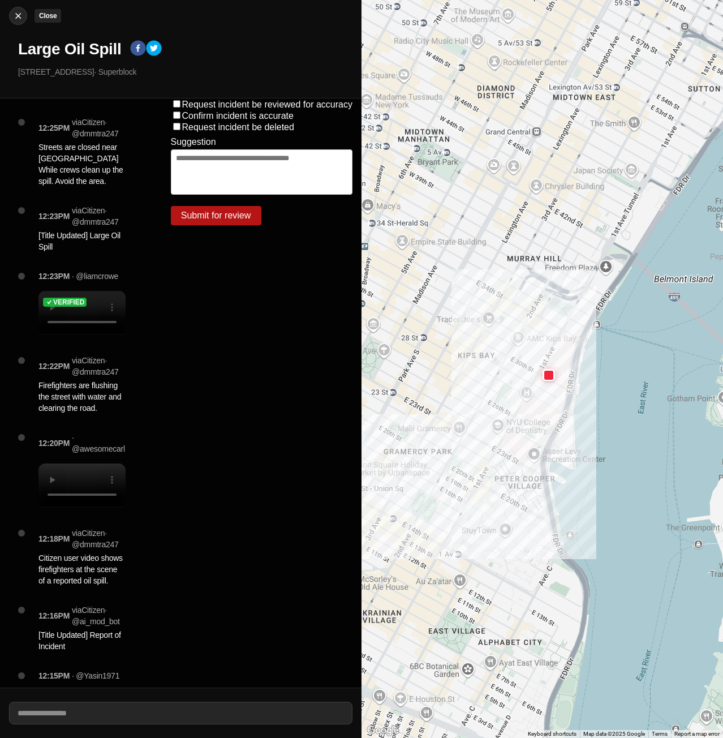
click at [18, 10] on img at bounding box center [17, 15] width 11 height 11
select select "*"
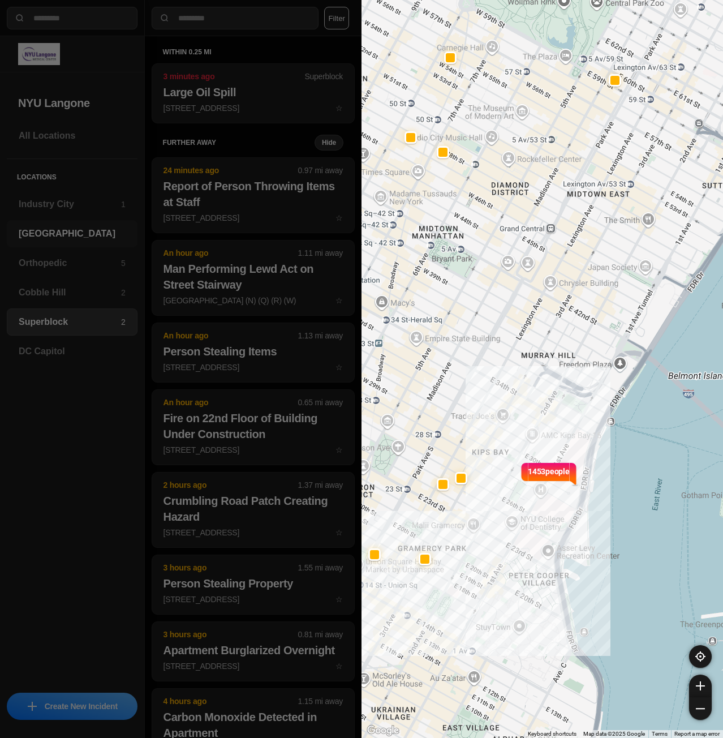
click at [53, 233] on h3 "[GEOGRAPHIC_DATA]" at bounding box center [72, 234] width 107 height 14
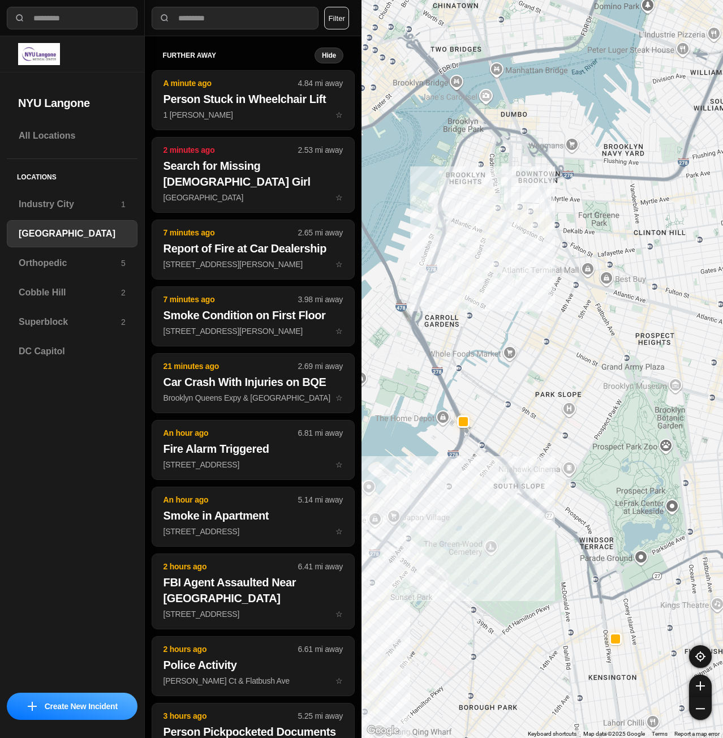
drag, startPoint x: 546, startPoint y: 202, endPoint x: 445, endPoint y: 515, distance: 328.8
click at [445, 515] on div "421 people" at bounding box center [543, 369] width 362 height 738
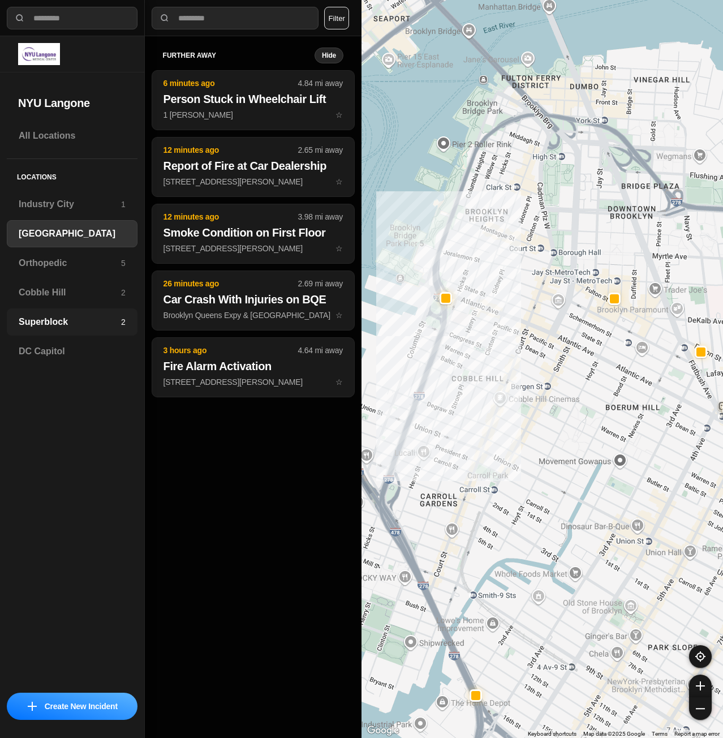
click at [76, 333] on div "Superblock 2" at bounding box center [72, 321] width 131 height 27
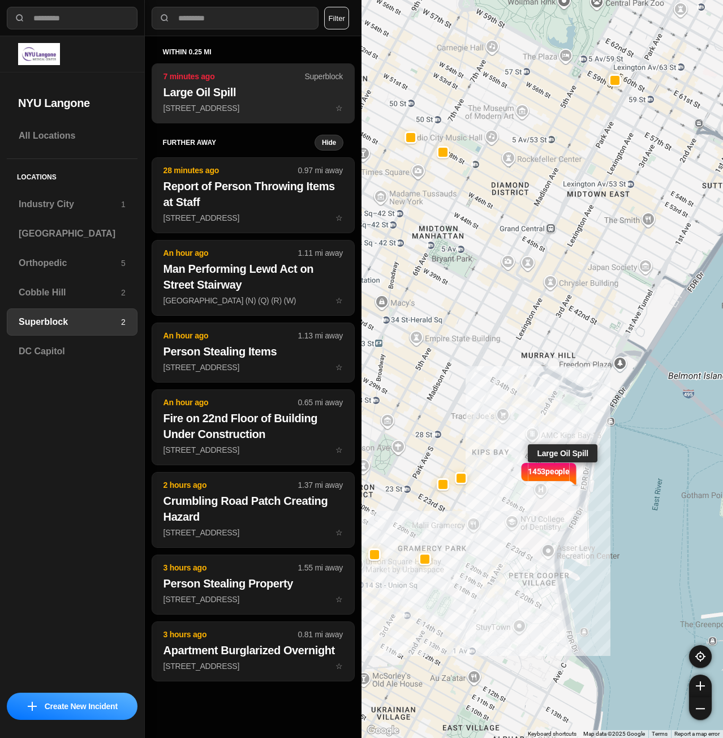
click at [264, 108] on p "[STREET_ADDRESS] ☆" at bounding box center [253, 107] width 179 height 11
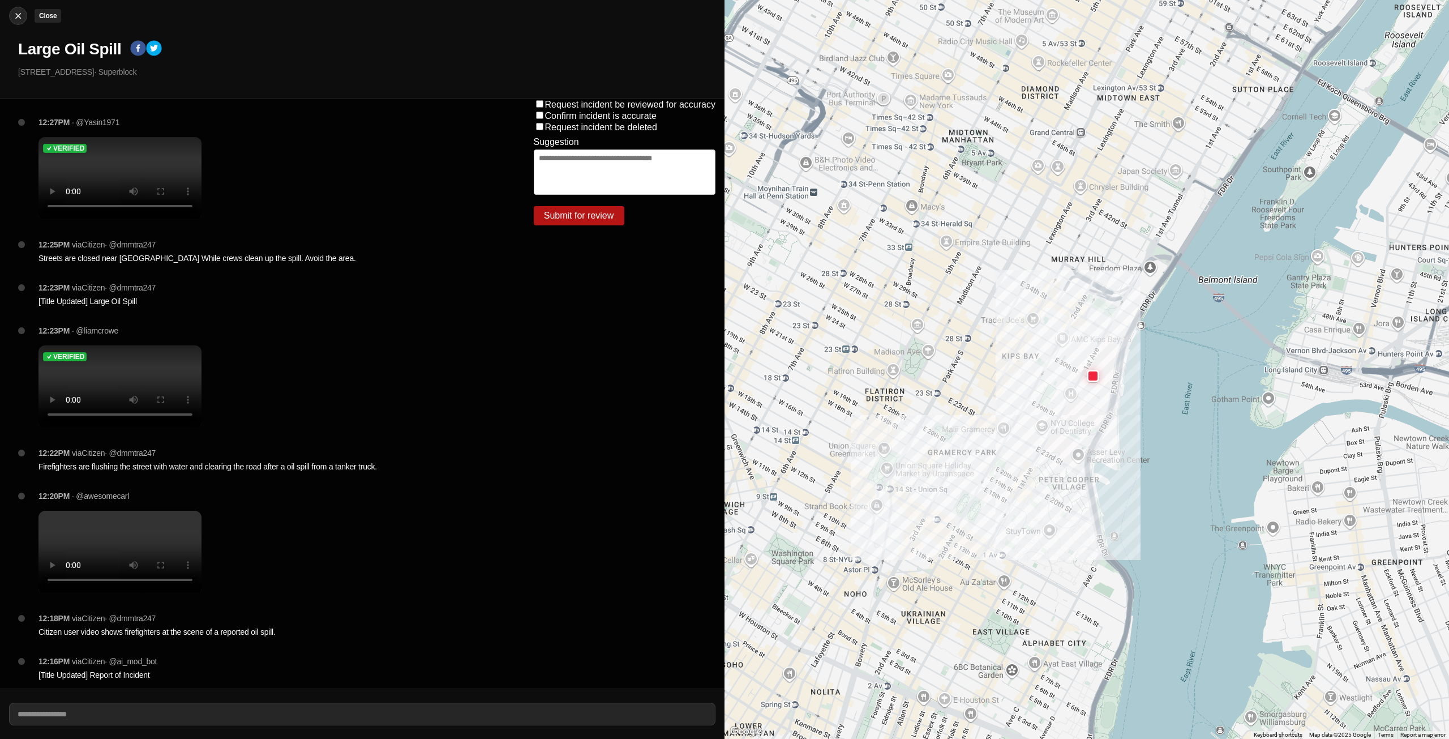
click at [12, 18] on div at bounding box center [18, 15] width 17 height 11
select select "*"
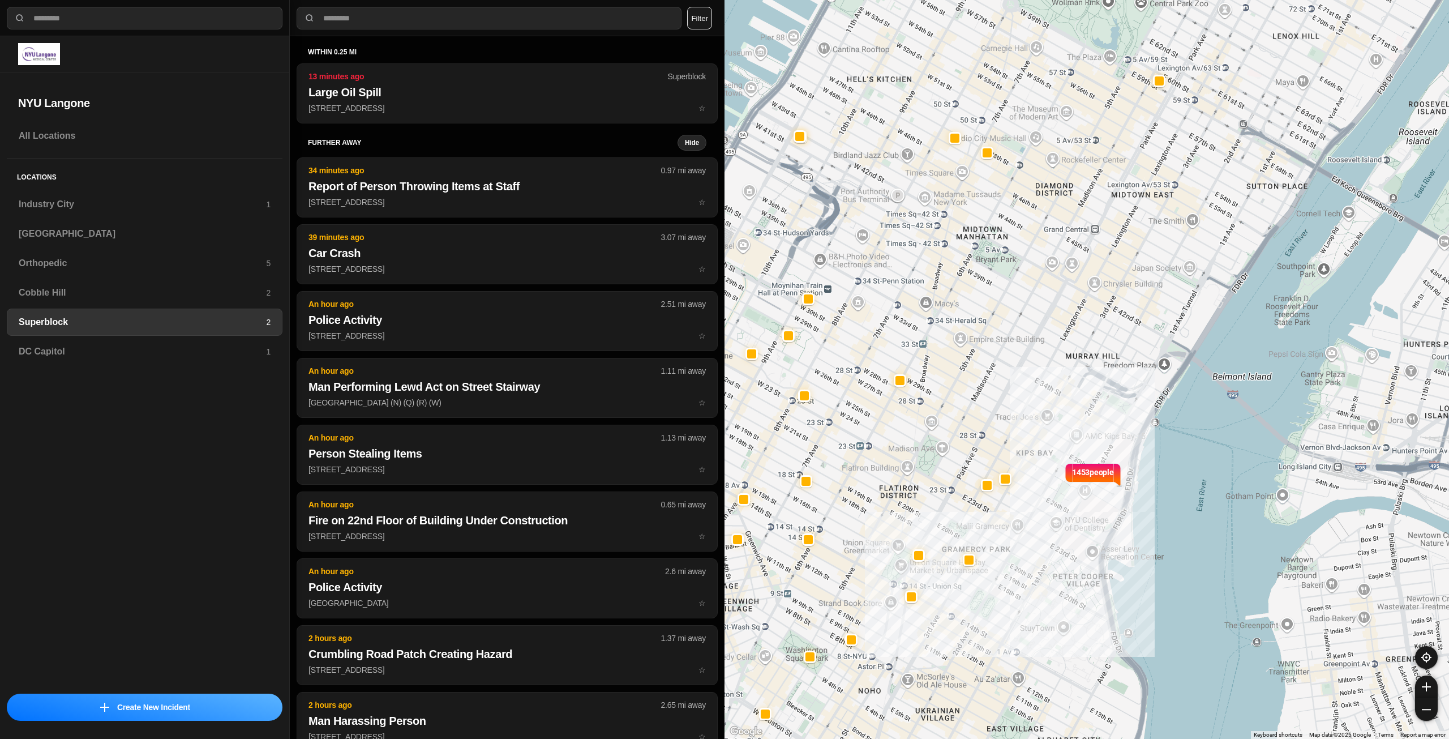
click at [141, 247] on div "Locations [GEOGRAPHIC_DATA] 1 [GEOGRAPHIC_DATA] Orthopedic 5 [GEOGRAPHIC_DATA] …" at bounding box center [145, 266] width 276 height 215
click at [139, 242] on div "[GEOGRAPHIC_DATA]" at bounding box center [145, 233] width 276 height 27
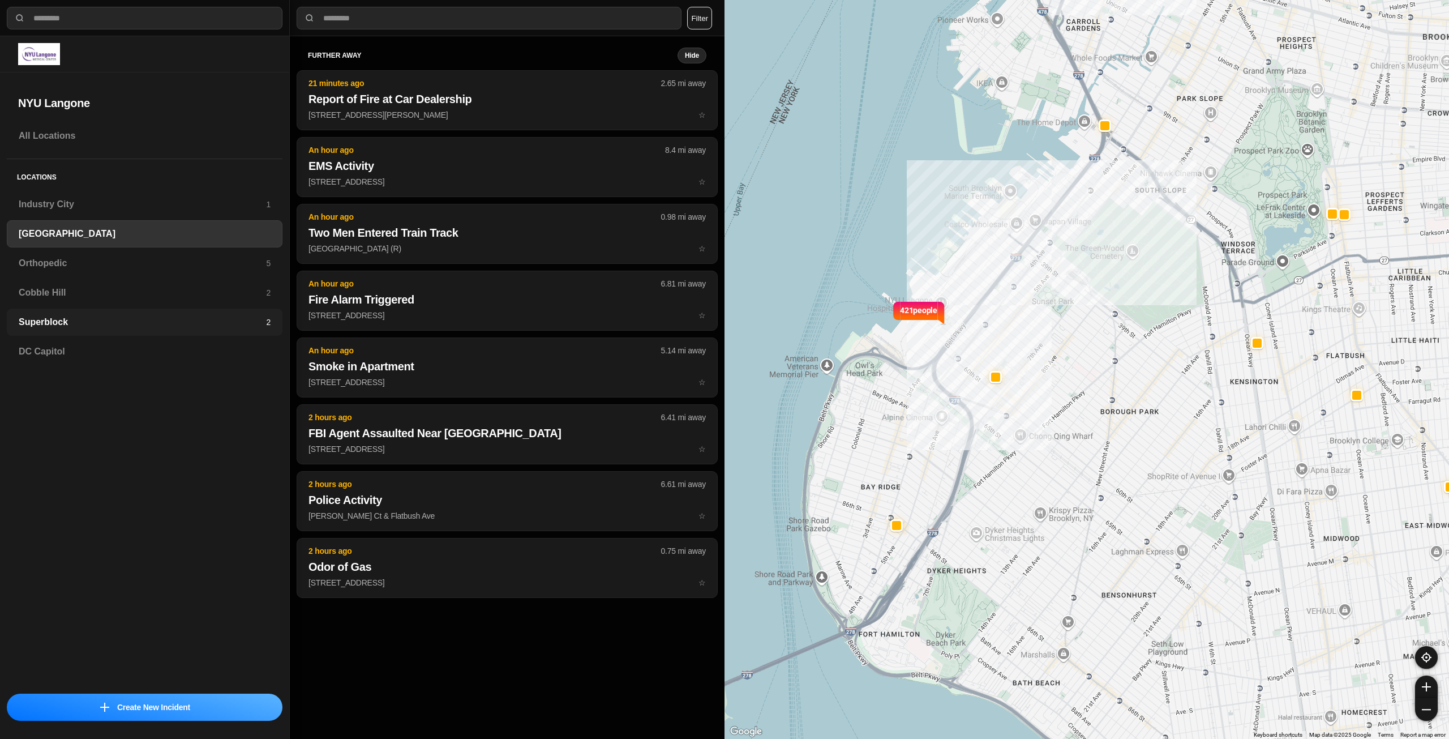
click at [99, 320] on h3 "Superblock" at bounding box center [142, 322] width 247 height 14
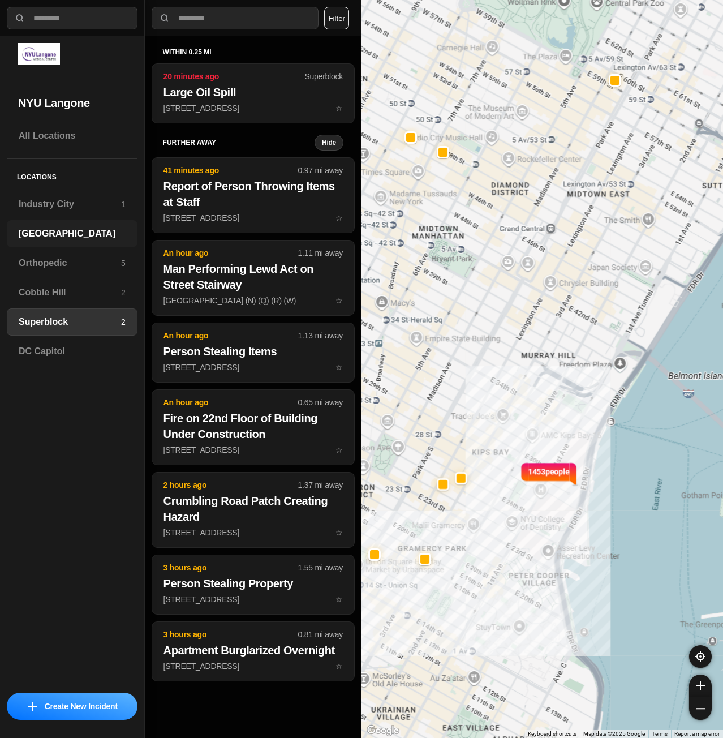
click at [88, 234] on h3 "[GEOGRAPHIC_DATA]" at bounding box center [72, 234] width 107 height 14
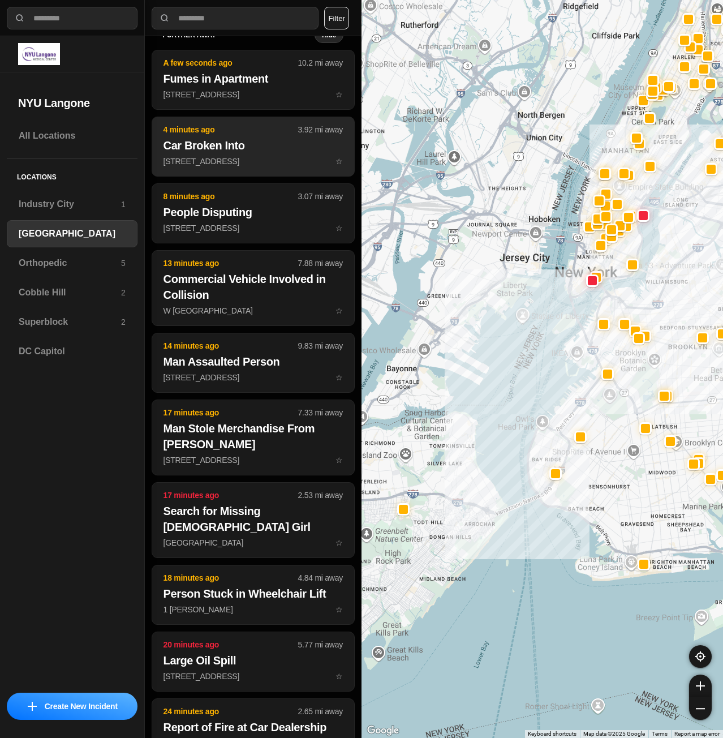
scroll to position [57, 0]
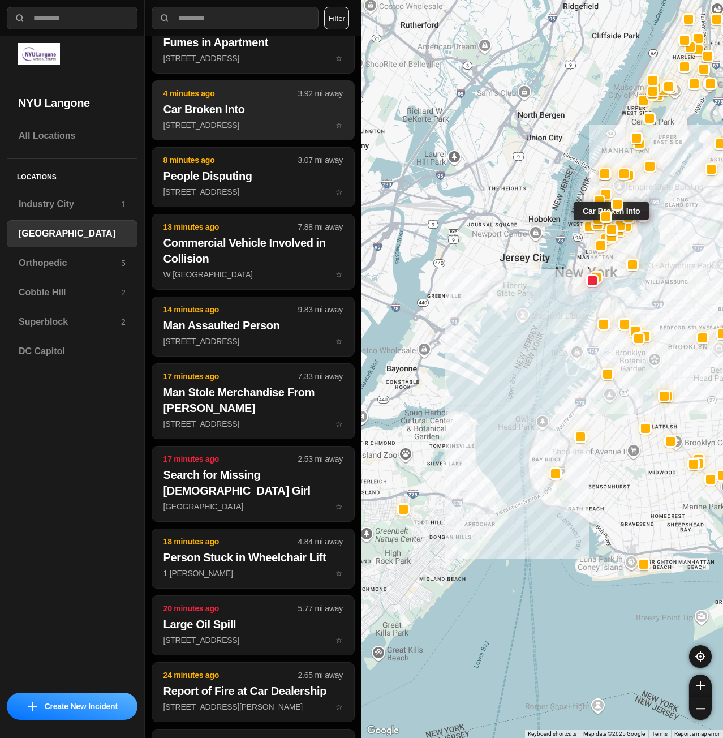
click at [263, 119] on p "[STREET_ADDRESS] ☆" at bounding box center [253, 124] width 179 height 11
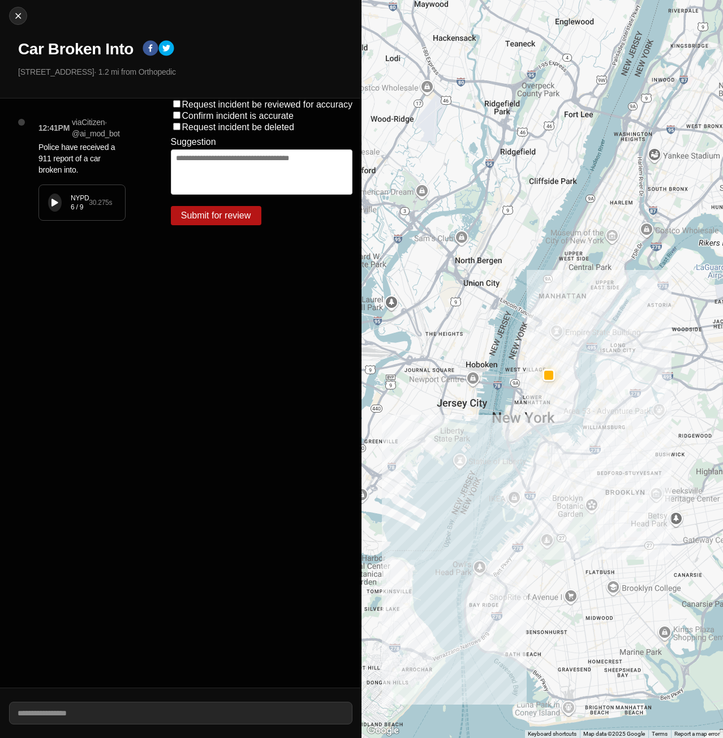
click at [46, 201] on div "NYPD 6 / 9 30.275 s" at bounding box center [82, 202] width 86 height 35
click at [49, 203] on button at bounding box center [55, 203] width 14 height 18
click at [17, 15] on div "Close Car Broken Into [STREET_ADDRESS] · 1.2 mi from Orthopedic" at bounding box center [181, 49] width 362 height 98
click at [16, 16] on img at bounding box center [17, 15] width 11 height 11
select select "*"
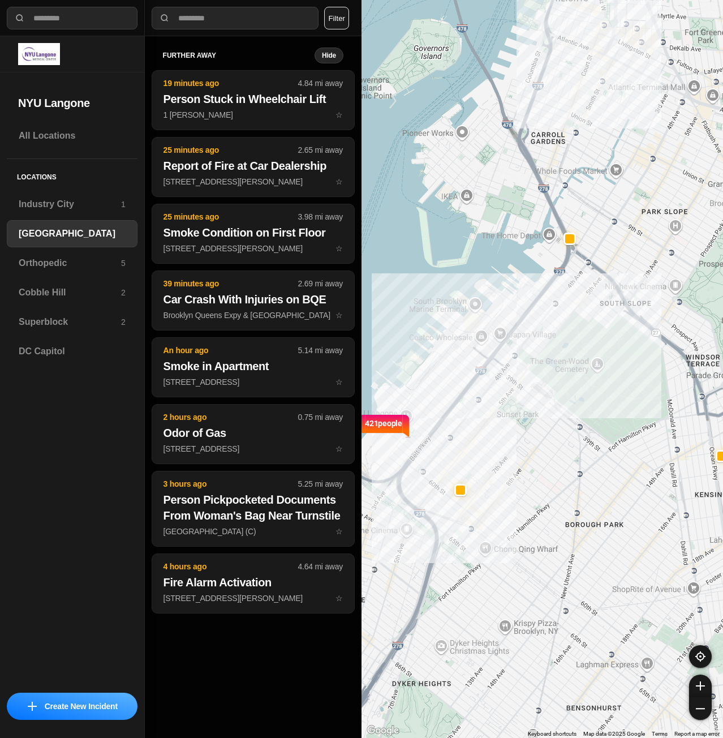
drag, startPoint x: 475, startPoint y: 151, endPoint x: 496, endPoint y: 293, distance: 144.2
click at [488, 294] on div "421 people" at bounding box center [543, 369] width 362 height 738
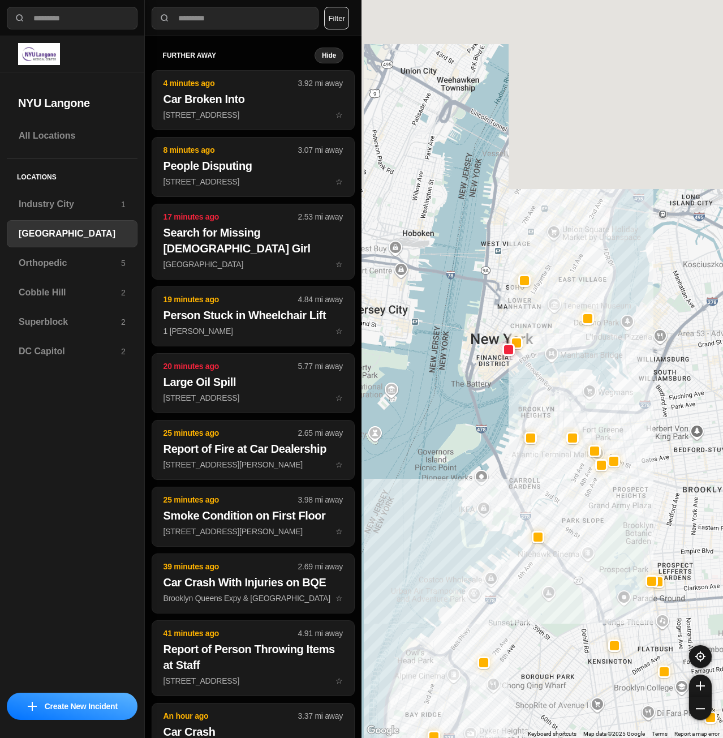
drag, startPoint x: 551, startPoint y: 269, endPoint x: 547, endPoint y: 386, distance: 117.2
click at [548, 385] on div at bounding box center [543, 369] width 362 height 738
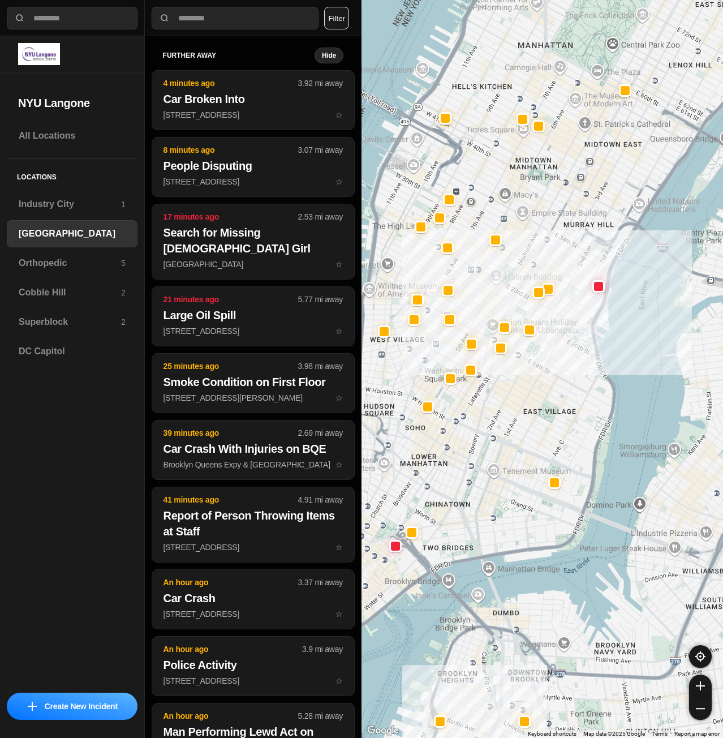
drag, startPoint x: 609, startPoint y: 238, endPoint x: 609, endPoint y: 301, distance: 62.3
click at [609, 301] on div "421 people" at bounding box center [543, 369] width 362 height 738
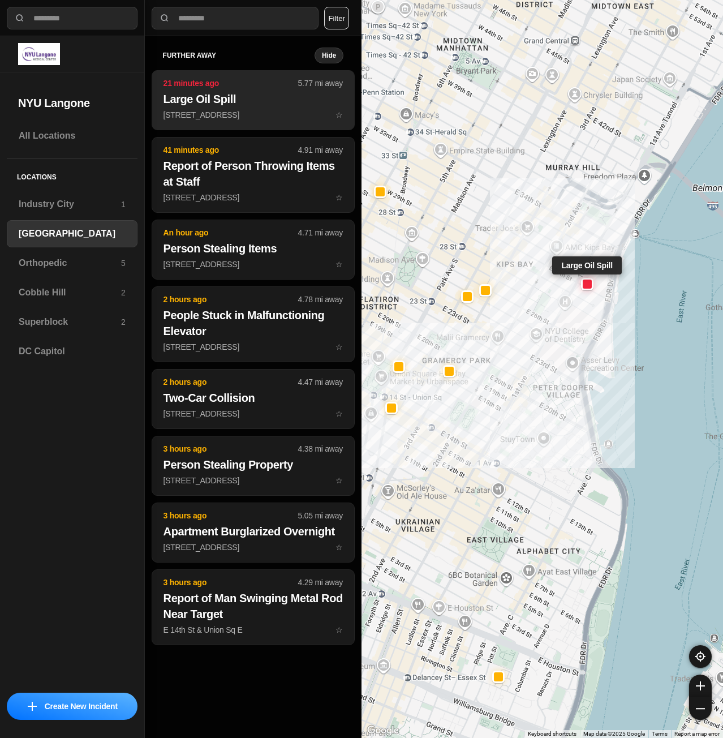
click at [209, 100] on h2 "Large Oil Spill" at bounding box center [253, 99] width 179 height 16
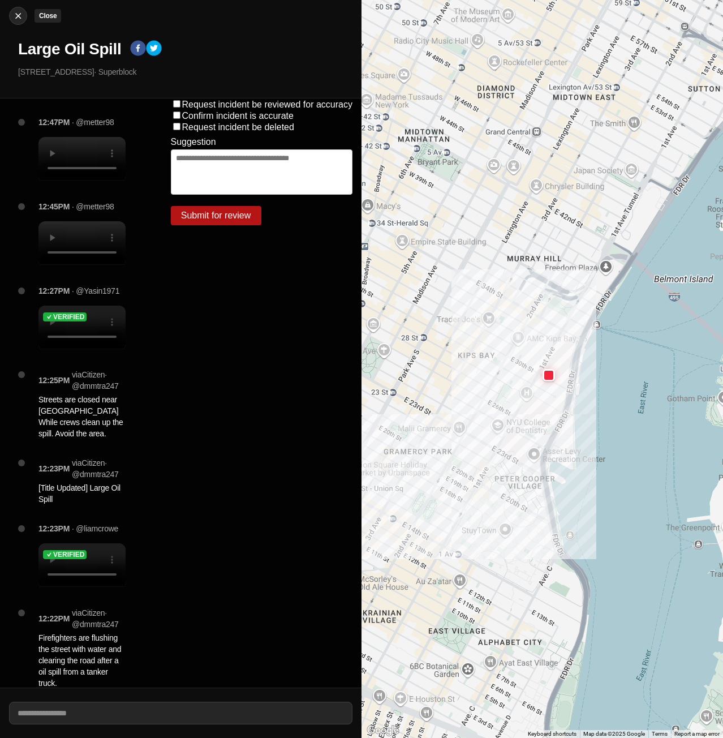
click at [23, 13] on img at bounding box center [17, 15] width 11 height 11
select select "*"
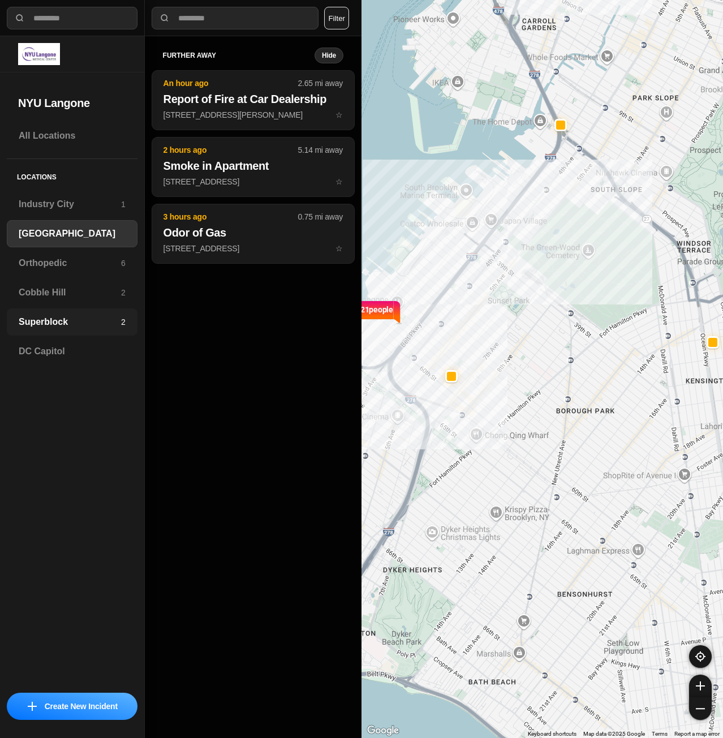
click at [41, 314] on div "Superblock 2" at bounding box center [72, 321] width 131 height 27
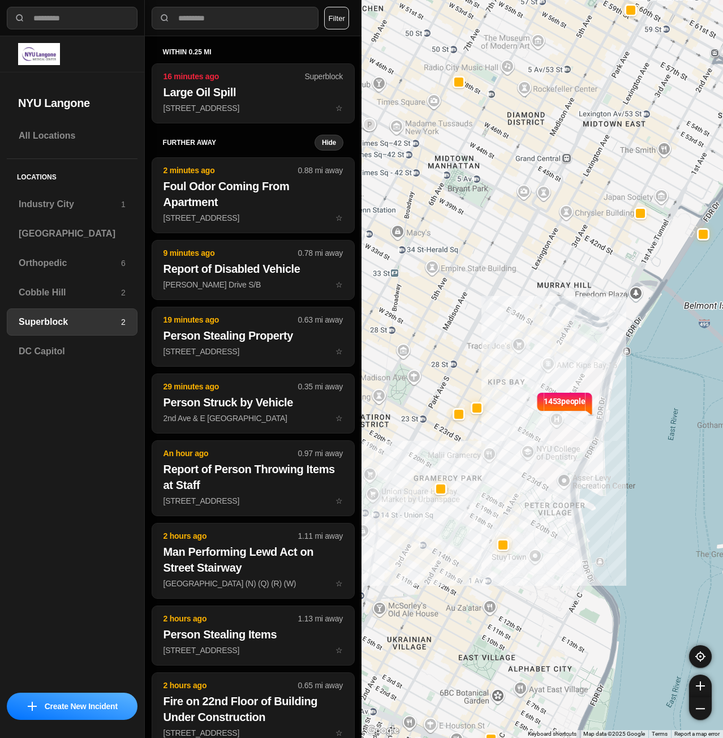
drag, startPoint x: 515, startPoint y: 543, endPoint x: 566, endPoint y: 537, distance: 51.3
click at [565, 540] on div "1453 people" at bounding box center [543, 369] width 362 height 738
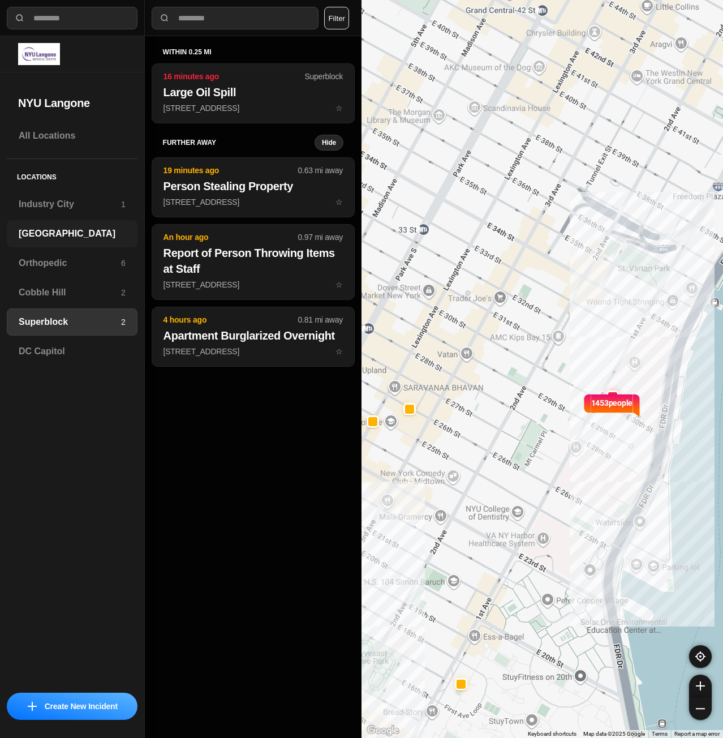
click at [60, 234] on h3 "[GEOGRAPHIC_DATA]" at bounding box center [72, 234] width 107 height 14
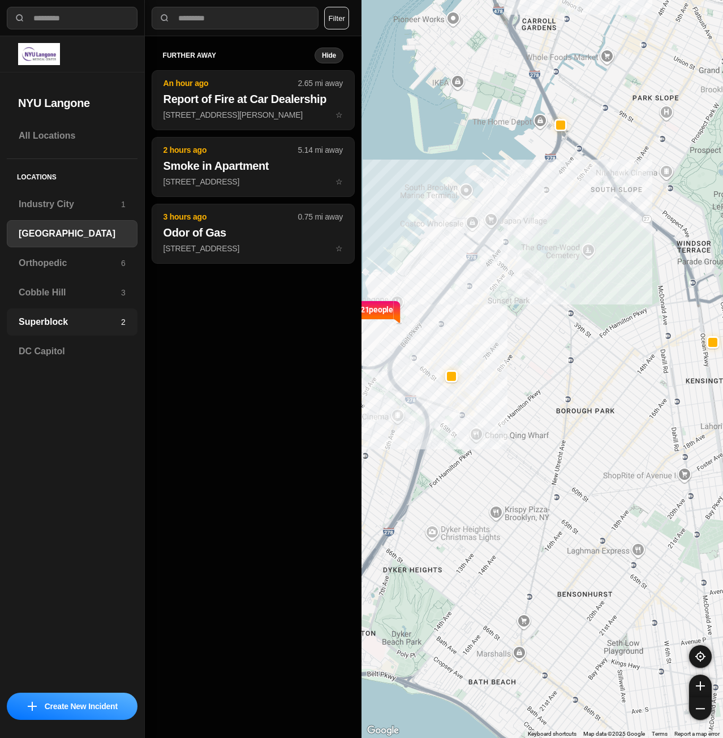
click at [19, 316] on h3 "Superblock" at bounding box center [70, 322] width 102 height 14
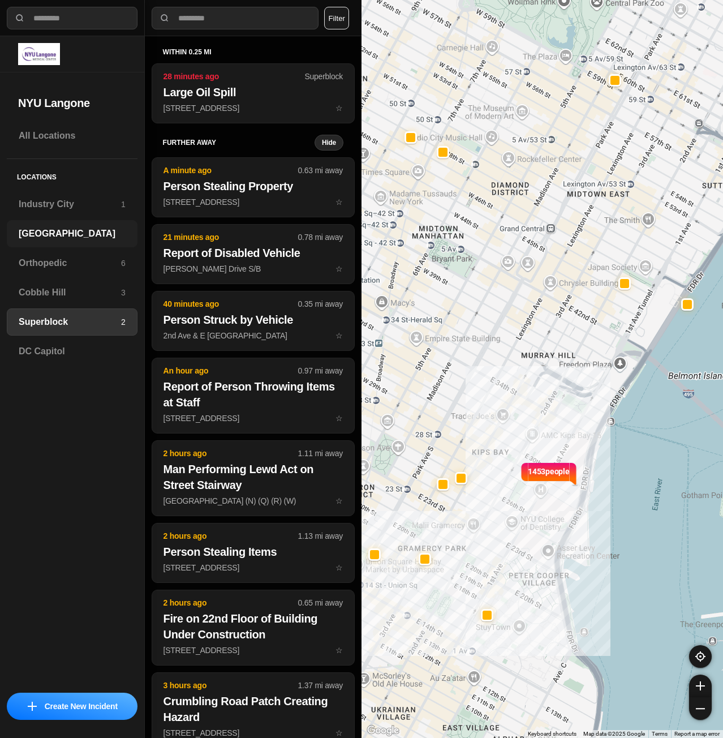
click at [95, 232] on h3 "[GEOGRAPHIC_DATA]" at bounding box center [72, 234] width 107 height 14
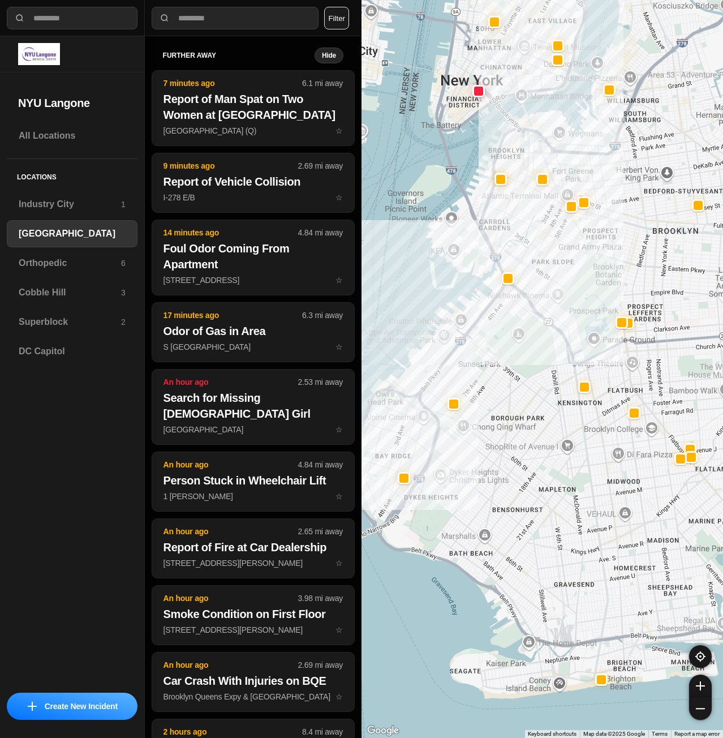
drag, startPoint x: 518, startPoint y: 437, endPoint x: 490, endPoint y: 453, distance: 31.7
click at [490, 453] on div at bounding box center [543, 369] width 362 height 738
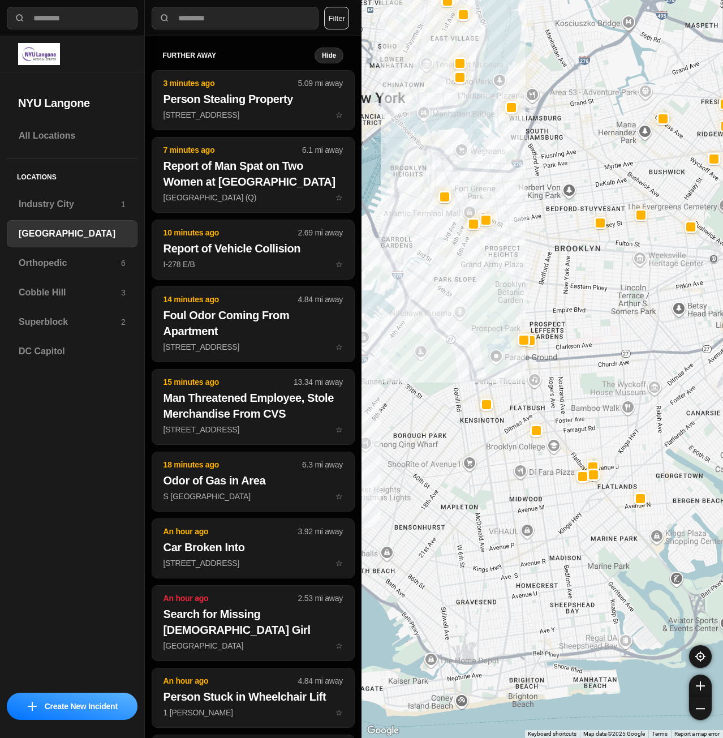
drag, startPoint x: 501, startPoint y: 484, endPoint x: 582, endPoint y: 368, distance: 141.8
click at [579, 370] on div at bounding box center [543, 369] width 362 height 738
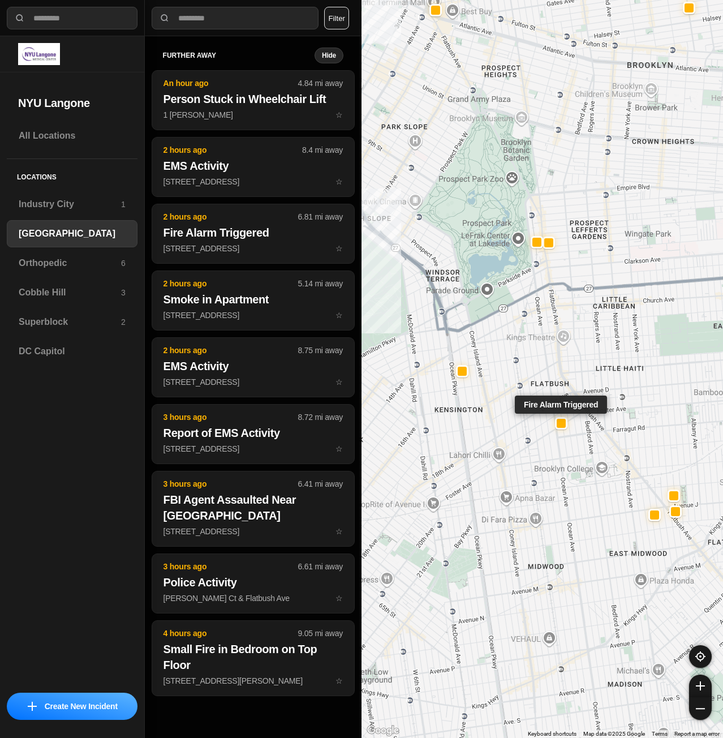
drag, startPoint x: 609, startPoint y: 426, endPoint x: 658, endPoint y: 436, distance: 49.3
click at [607, 414] on div "Fire Alarm Triggered" at bounding box center [560, 405] width 92 height 18
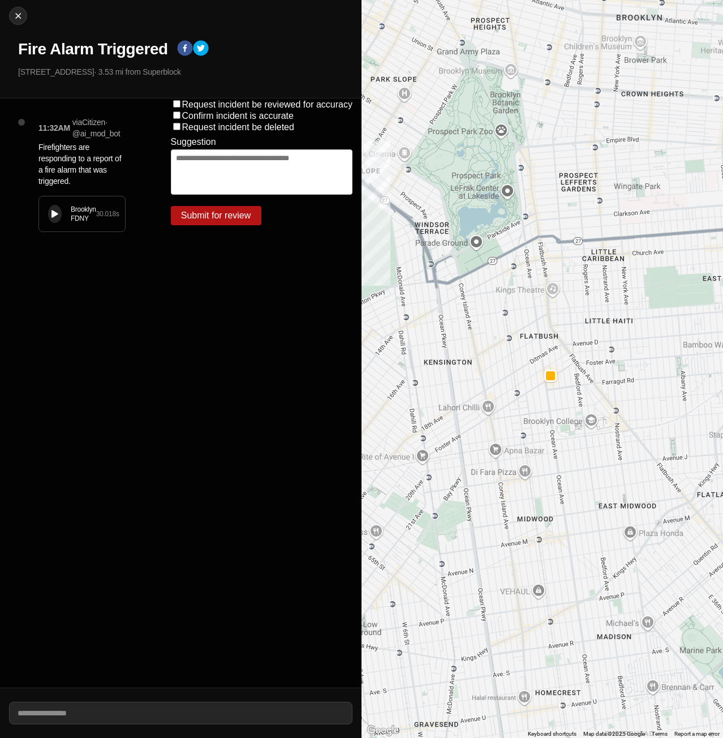
drag, startPoint x: 582, startPoint y: 437, endPoint x: 637, endPoint y: 437, distance: 54.3
click at [18, 17] on img at bounding box center [17, 15] width 11 height 11
select select "*"
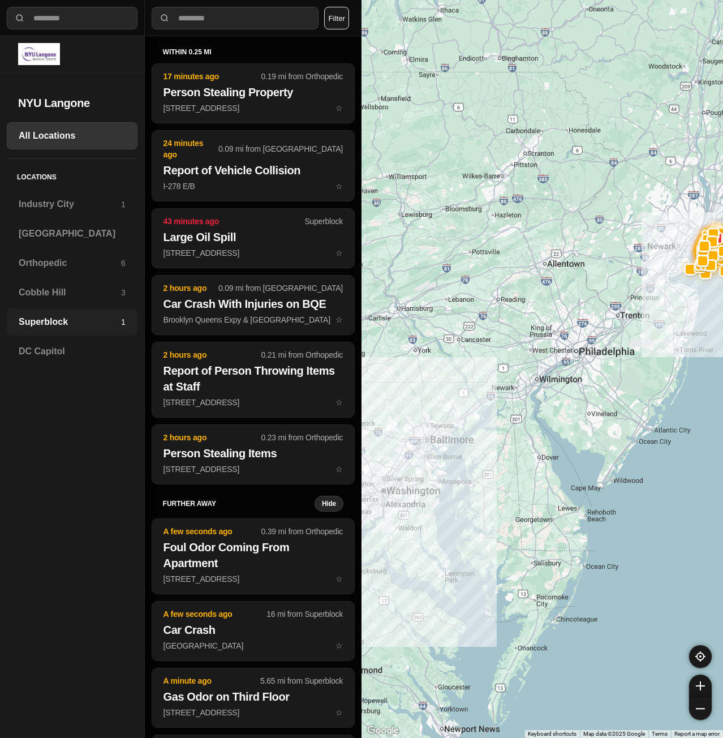
click at [36, 320] on h3 "Superblock" at bounding box center [70, 322] width 102 height 14
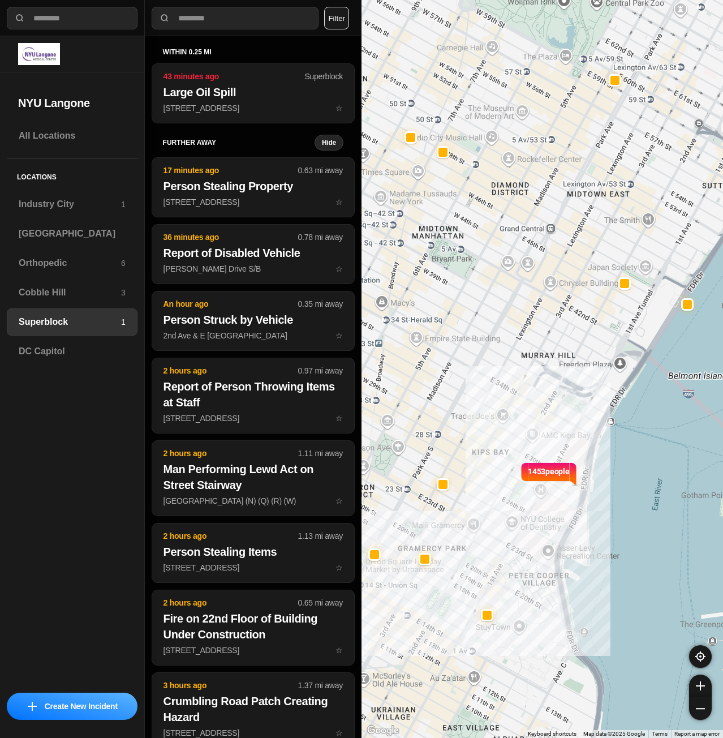
select select "*"
